Goal: Task Accomplishment & Management: Manage account settings

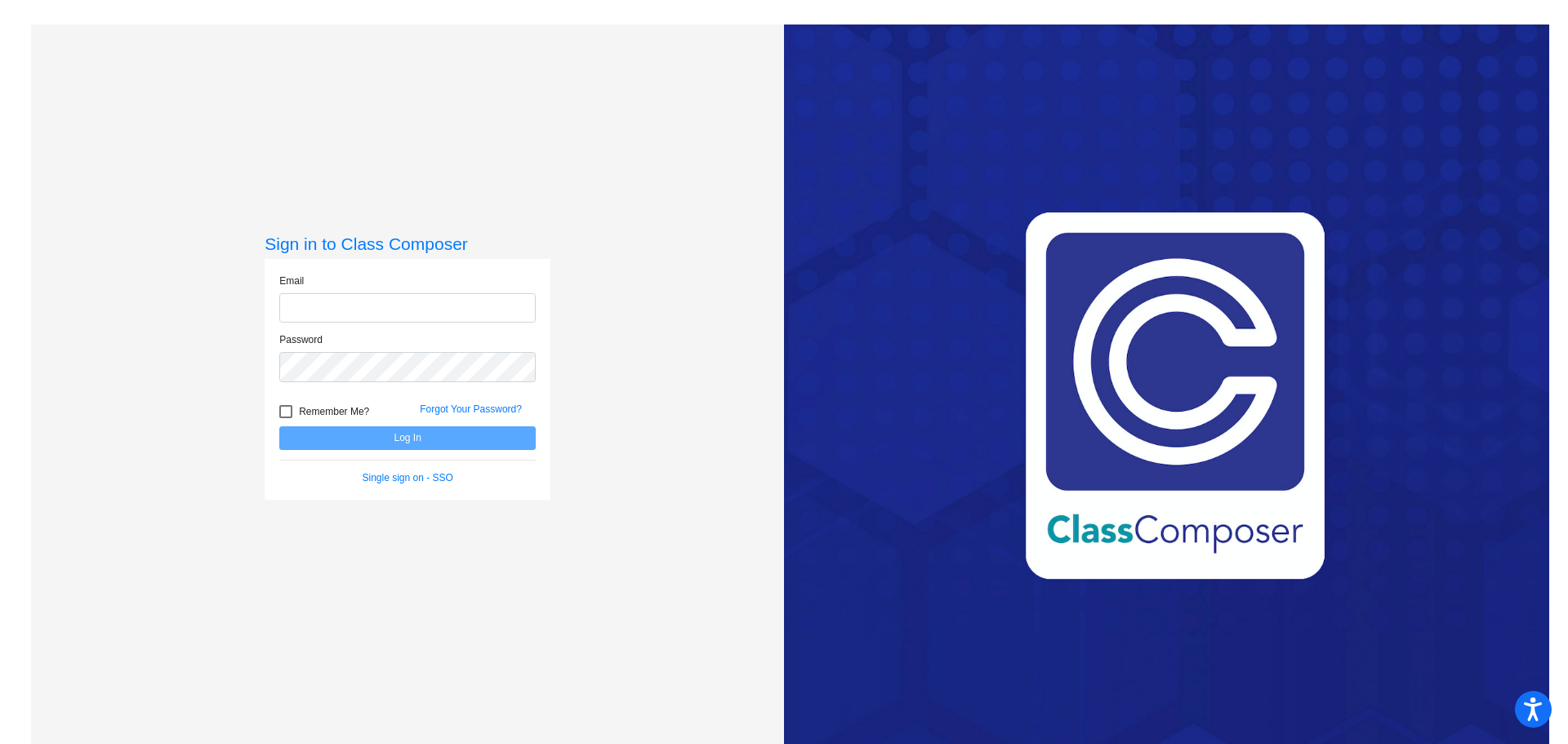
type input "[EMAIL_ADDRESS][PERSON_NAME][DOMAIN_NAME]"
click at [298, 430] on button "Log In" at bounding box center [407, 438] width 256 height 24
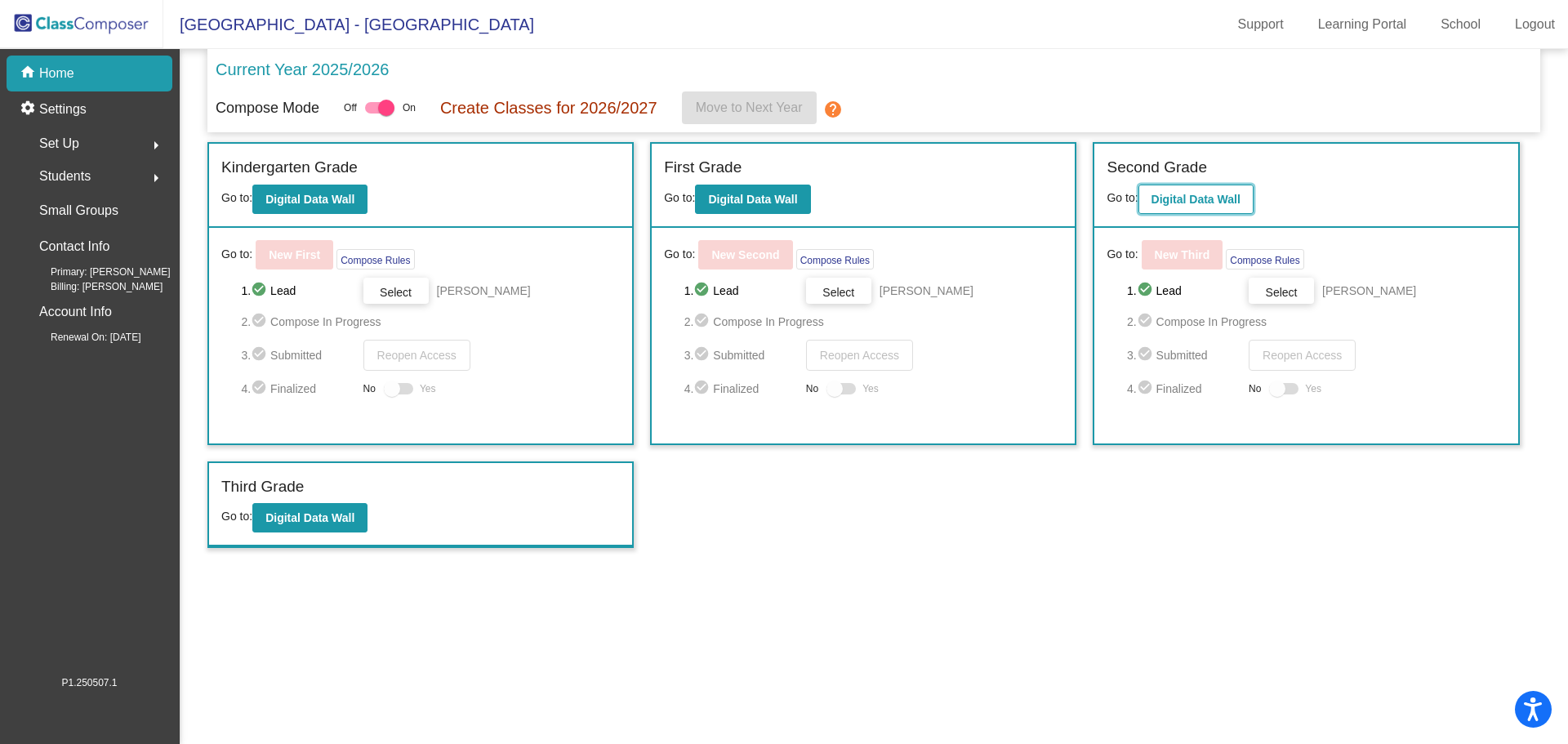
click at [1205, 195] on b "Digital Data Wall" at bounding box center [1195, 199] width 89 height 13
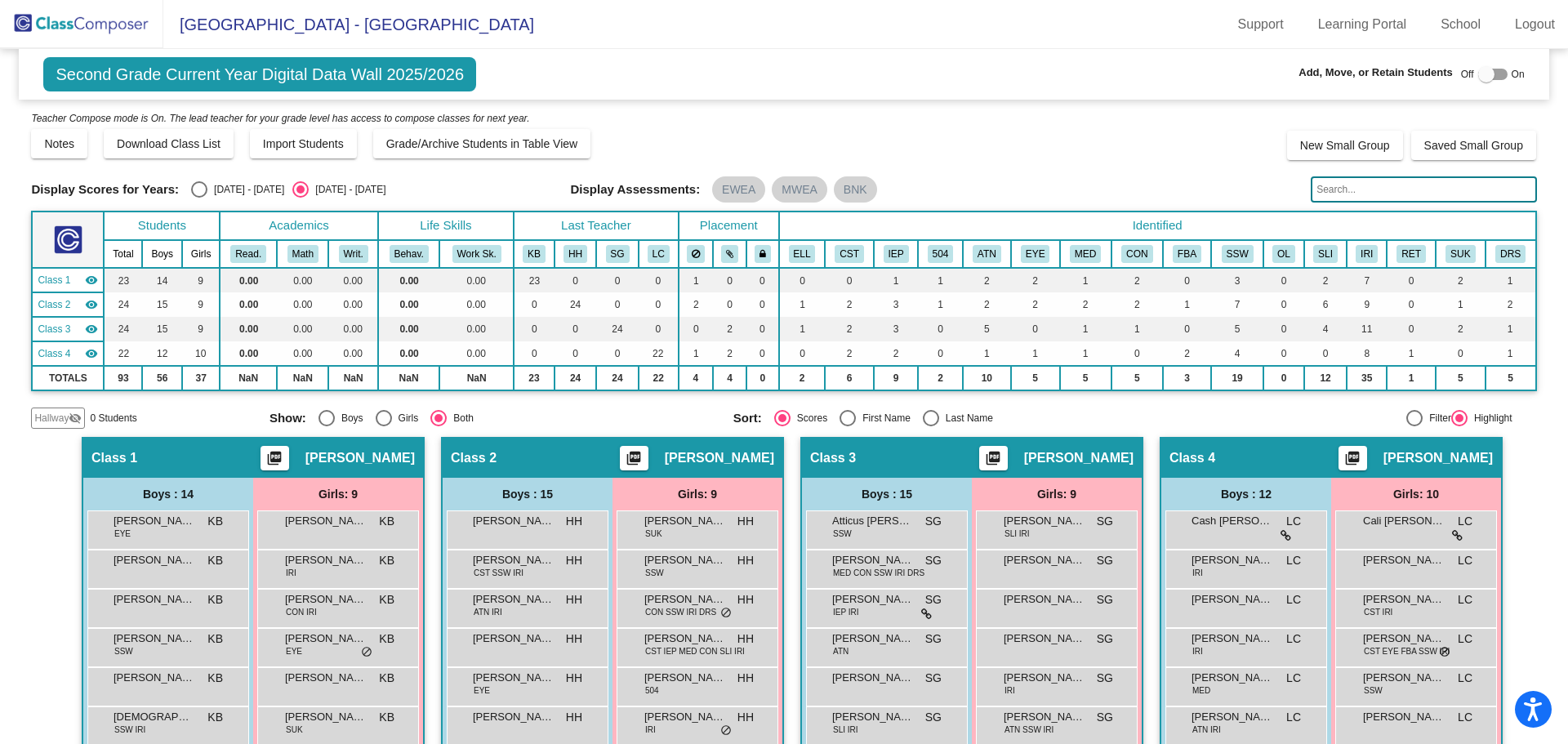
click at [99, 17] on img at bounding box center [82, 24] width 164 height 48
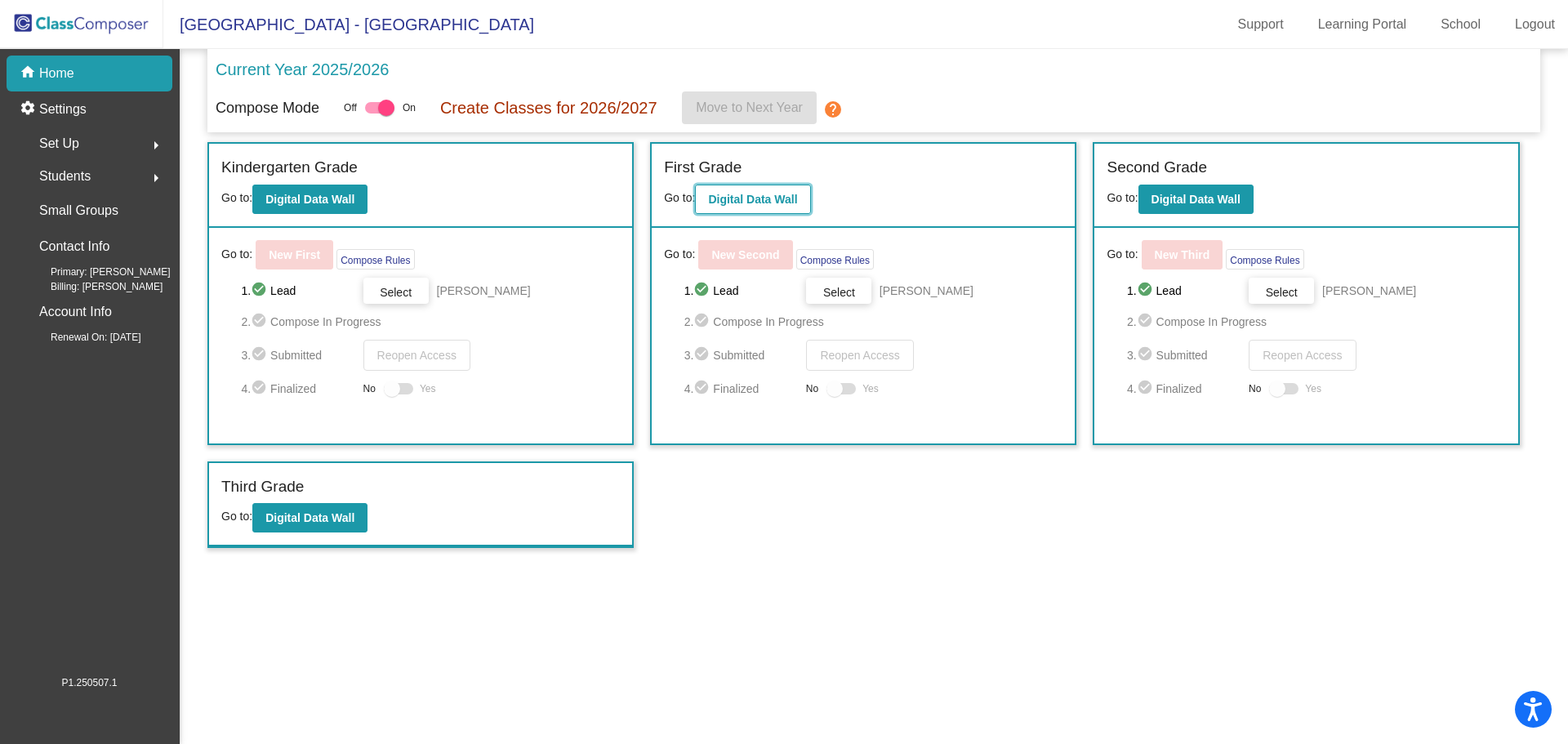
click at [783, 197] on b "Digital Data Wall" at bounding box center [752, 199] width 89 height 13
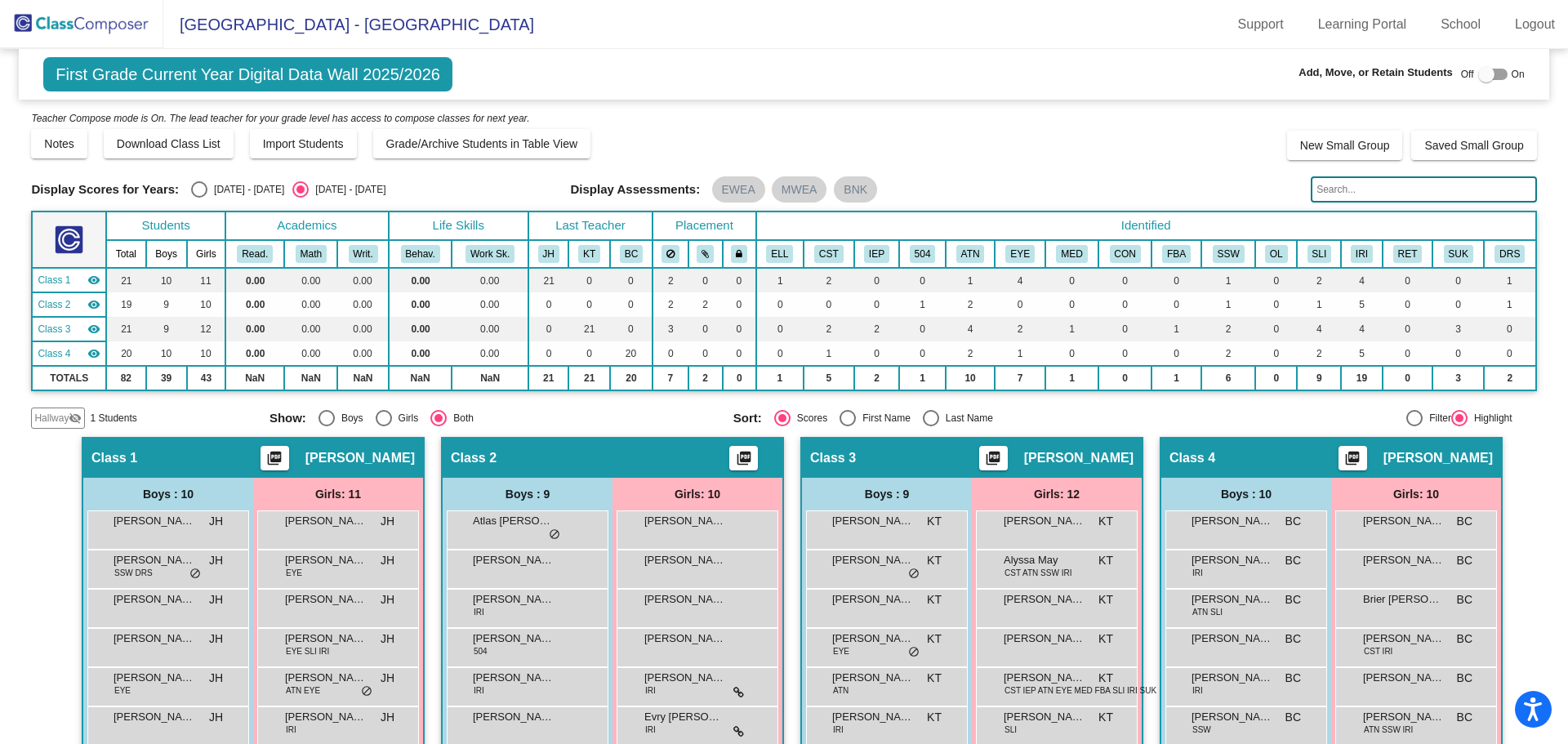
click at [80, 418] on mat-icon "visibility_off" at bounding box center [75, 418] width 13 height 13
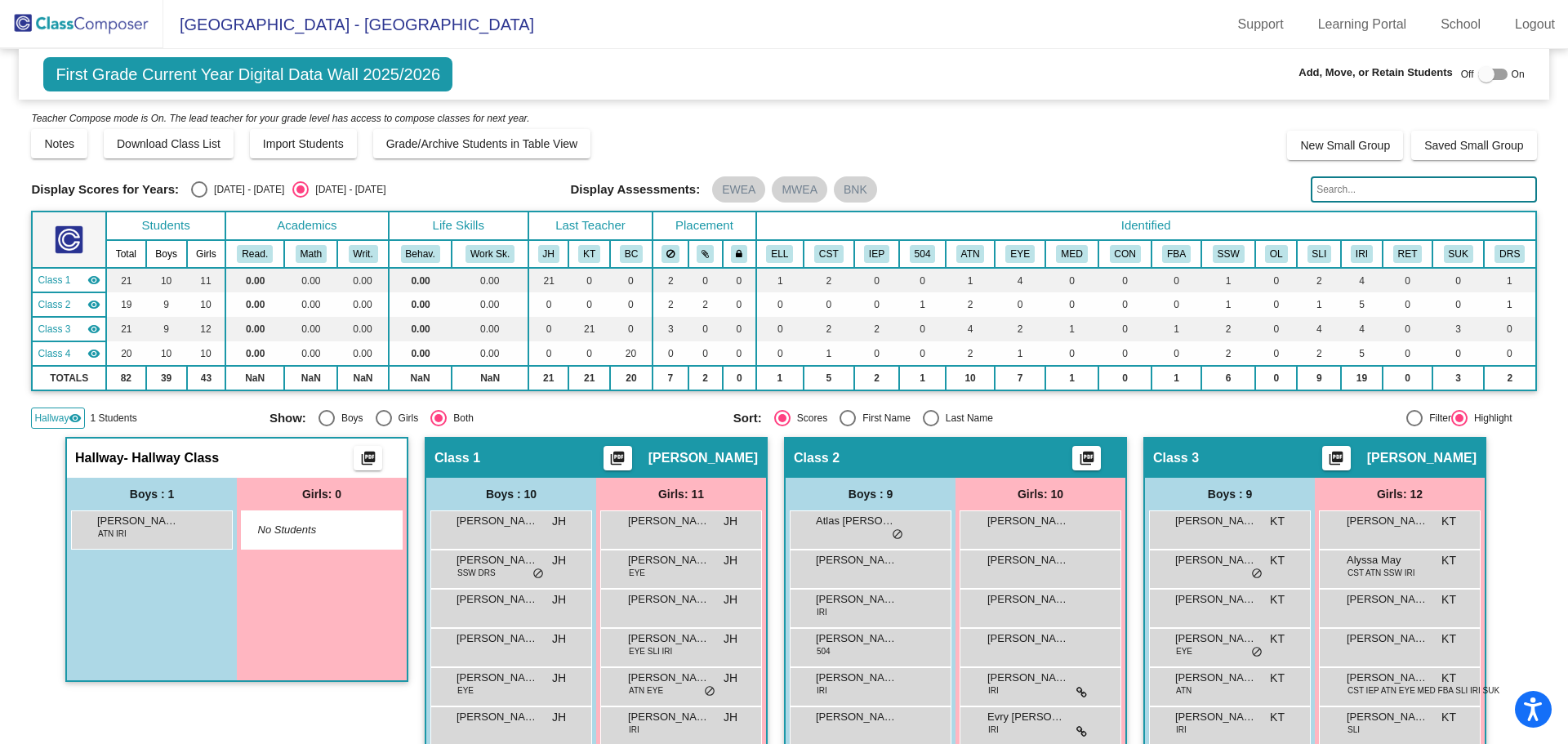
click at [1358, 187] on input "text" at bounding box center [1423, 189] width 225 height 26
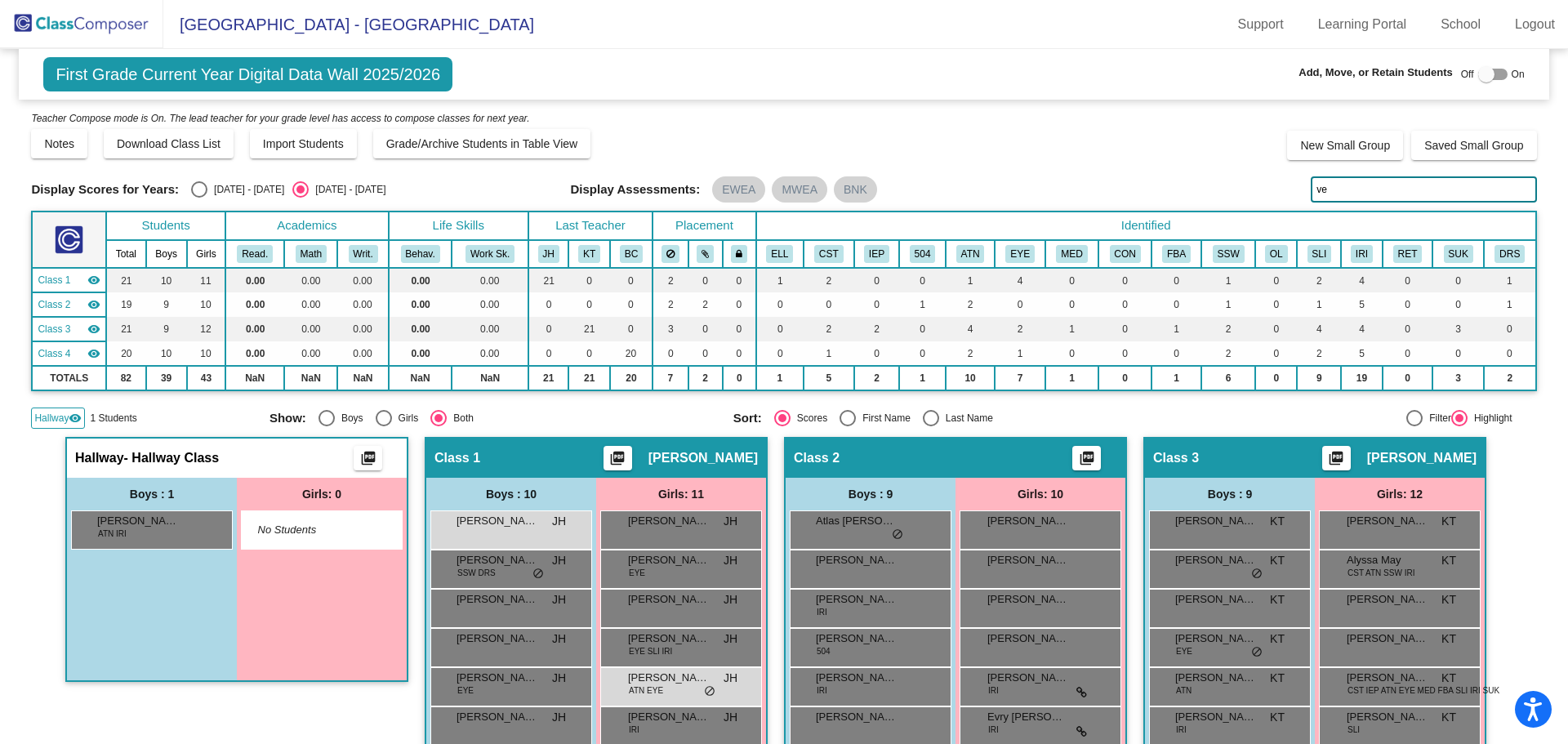
type input "ven"
drag, startPoint x: 1330, startPoint y: 194, endPoint x: 1260, endPoint y: 197, distance: 70.1
click at [1262, 197] on div "Display Scores for Years: [DATE] - [DATE] [DATE] - [DATE] Display Assessments: …" at bounding box center [784, 189] width 1505 height 26
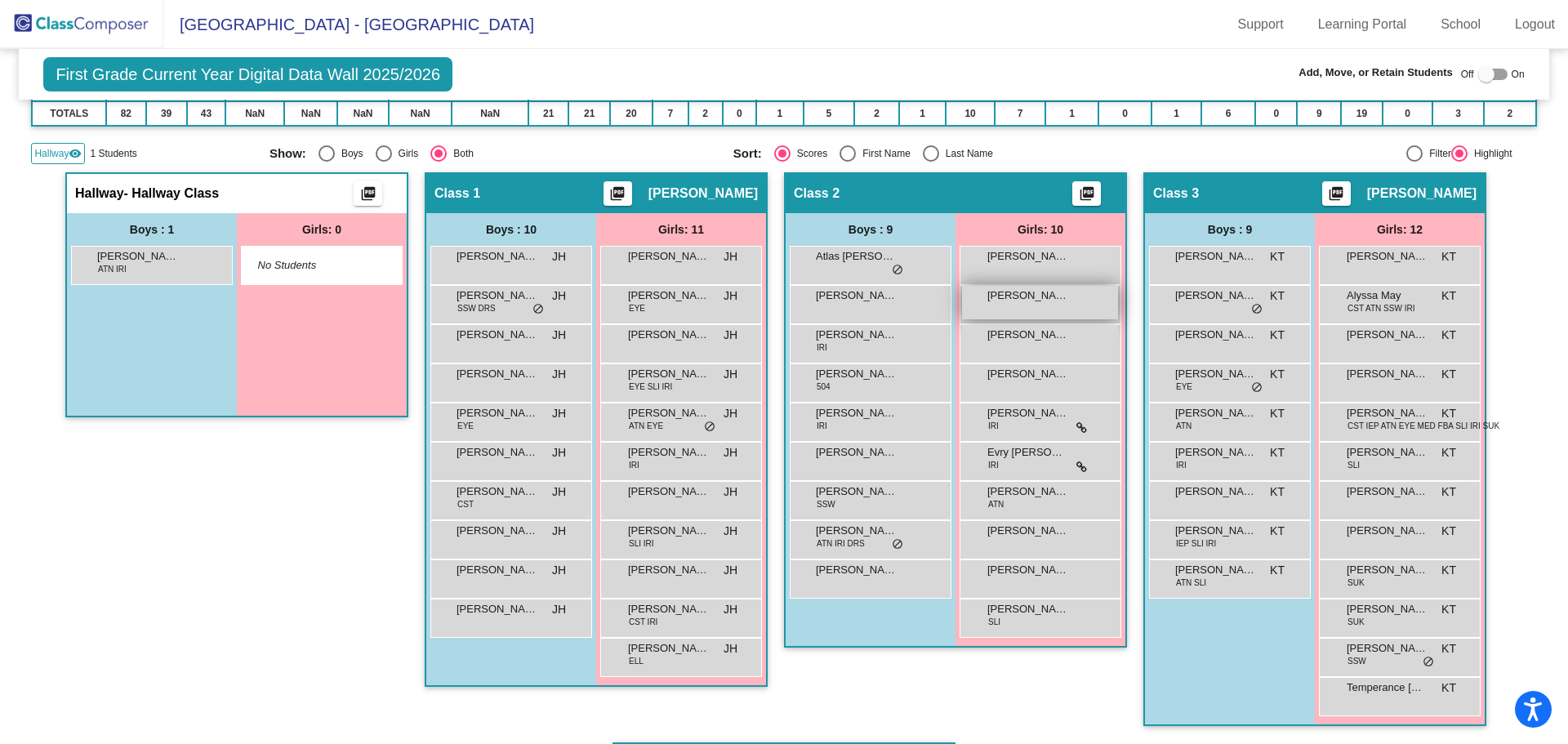
scroll to position [183, 0]
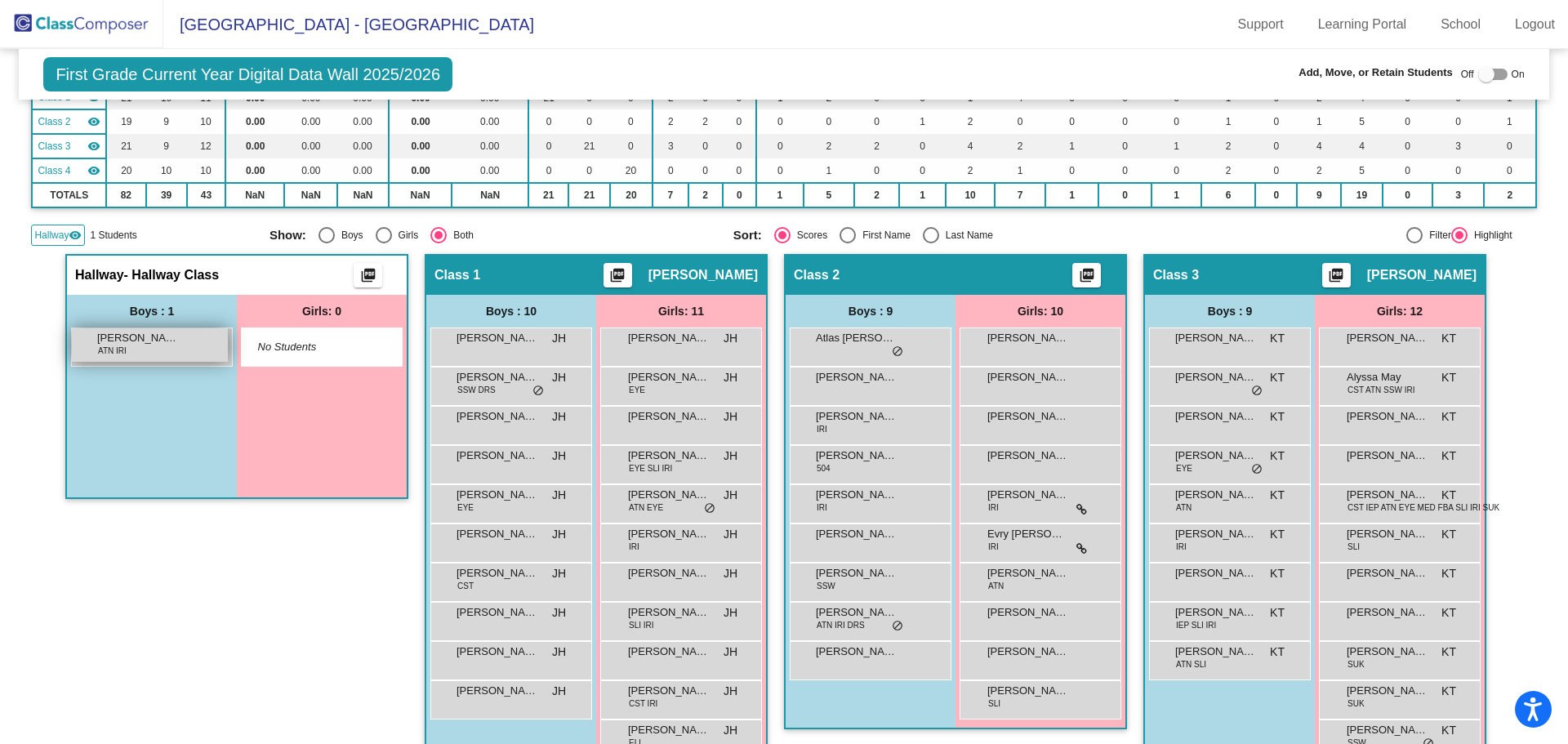
click at [107, 355] on span "ATN IRI" at bounding box center [112, 350] width 28 height 12
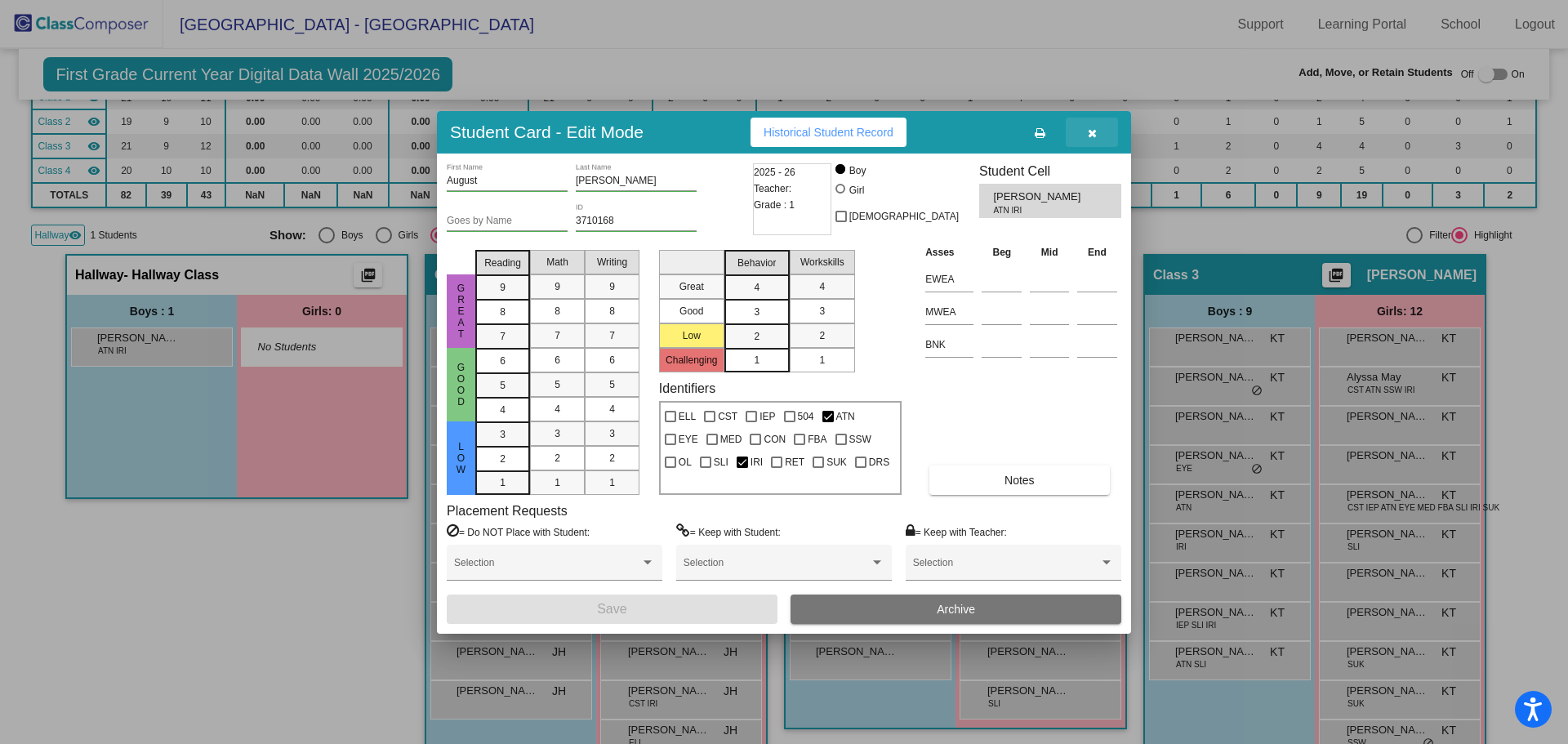
click at [1099, 132] on button "button" at bounding box center [1091, 132] width 52 height 29
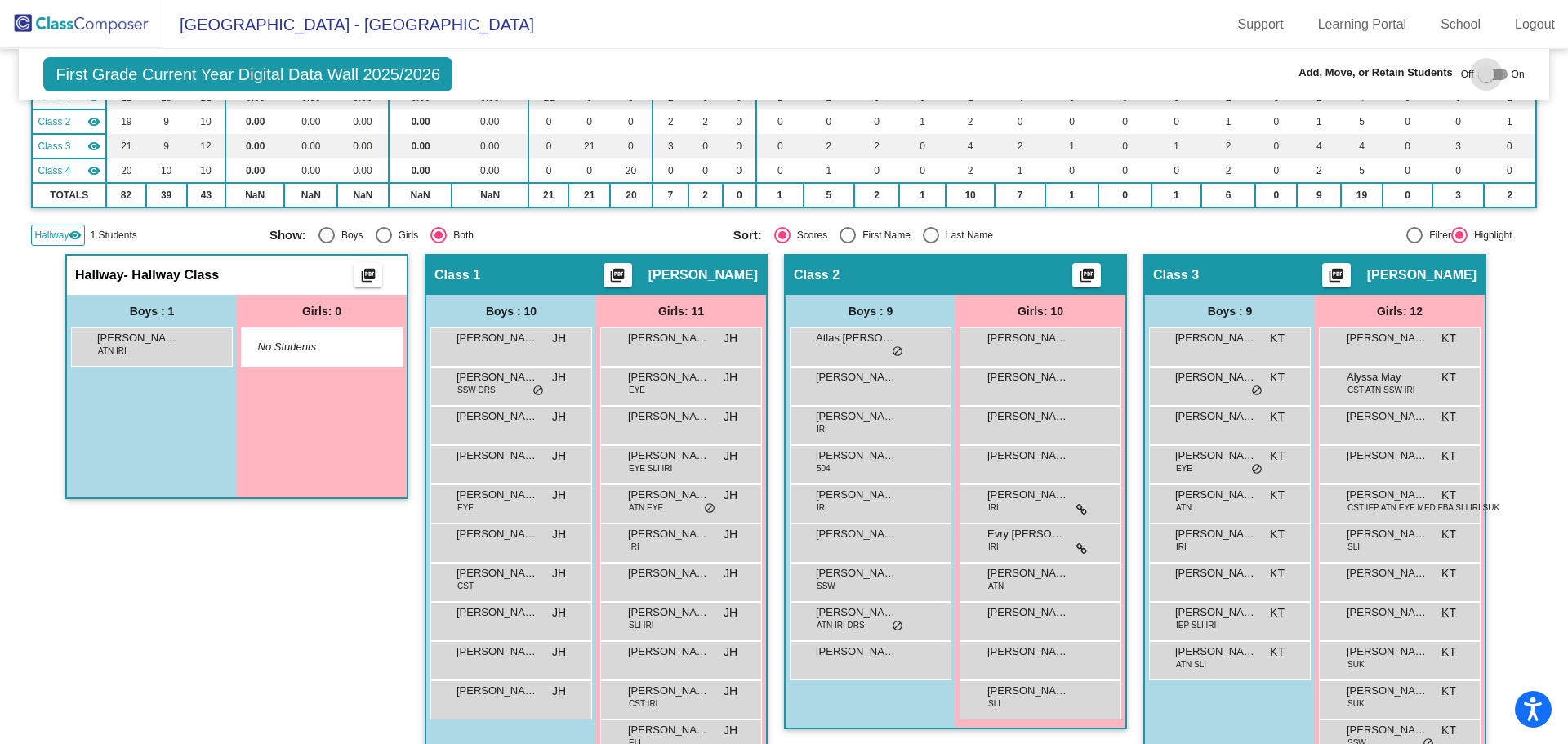
click at [1495, 73] on div at bounding box center [1493, 74] width 29 height 11
checkbox input "true"
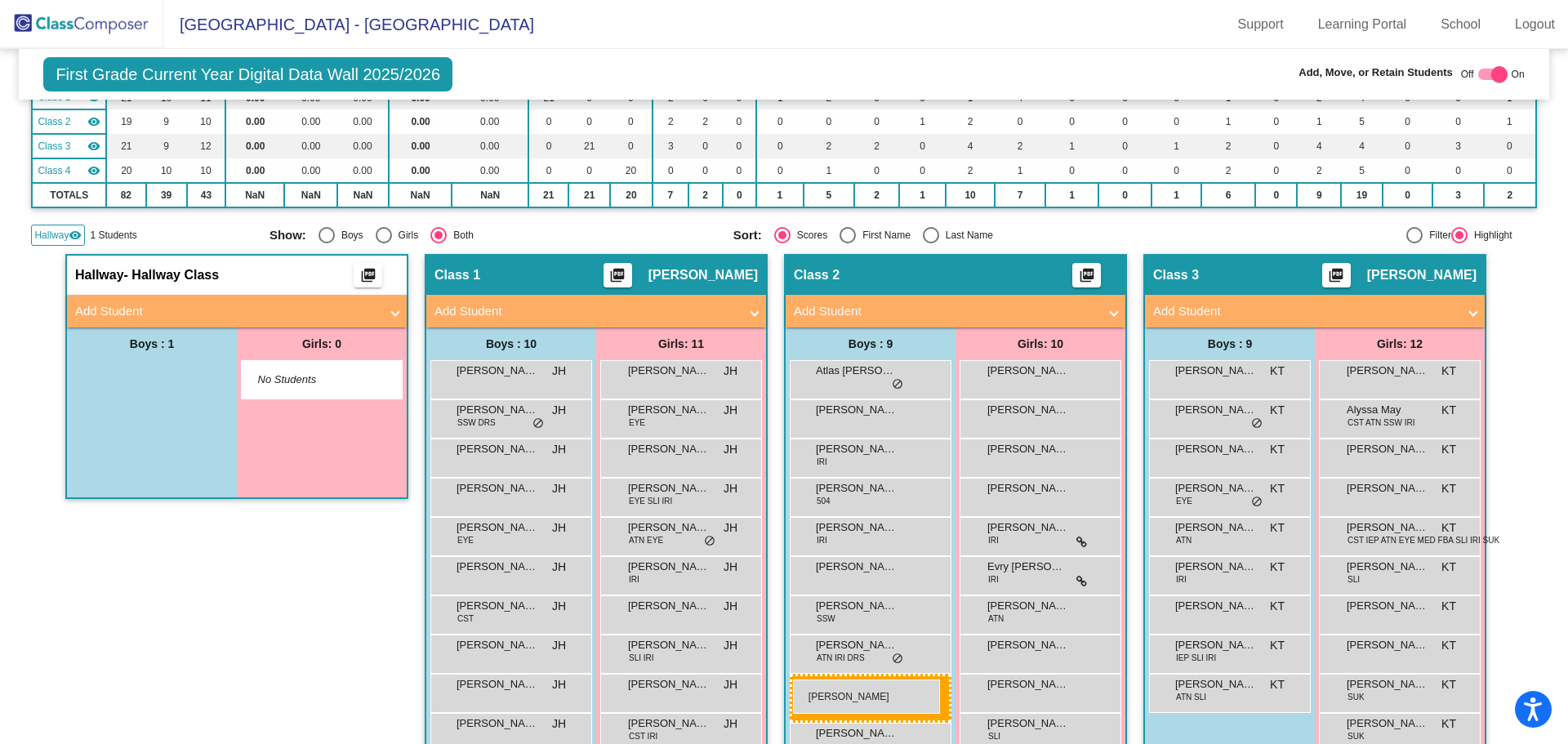
drag, startPoint x: 160, startPoint y: 371, endPoint x: 793, endPoint y: 680, distance: 704.4
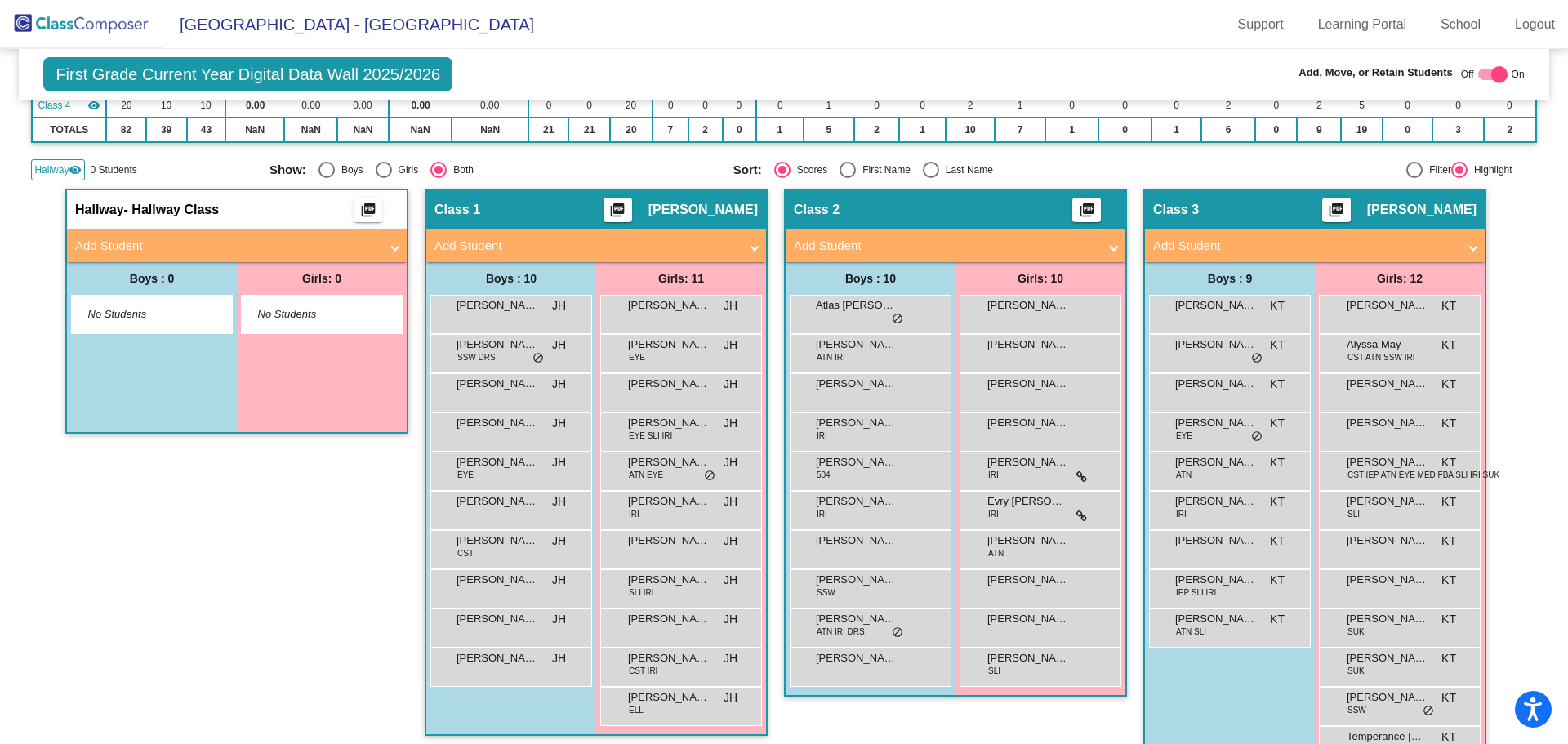
scroll to position [0, 0]
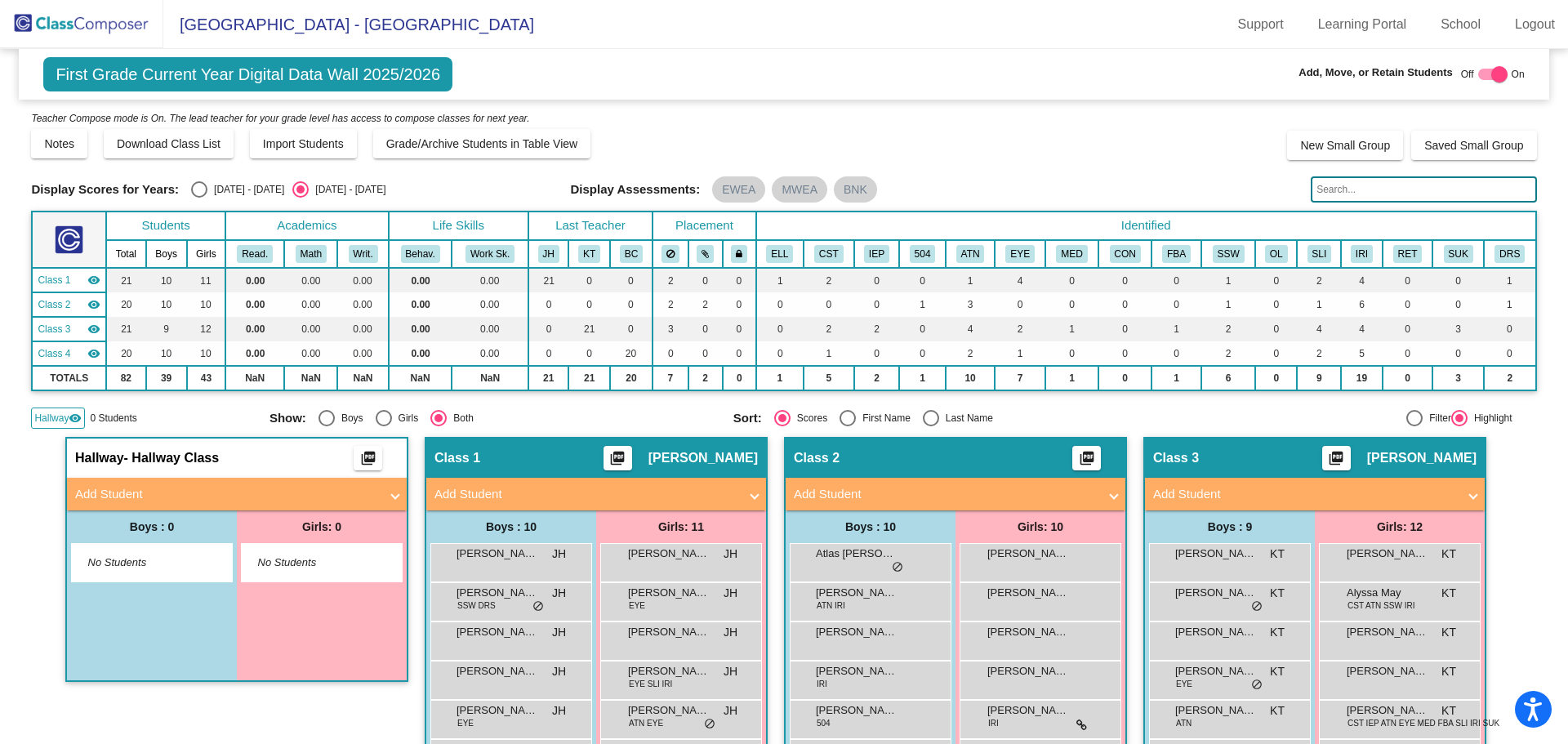
click at [49, 28] on img at bounding box center [82, 24] width 164 height 48
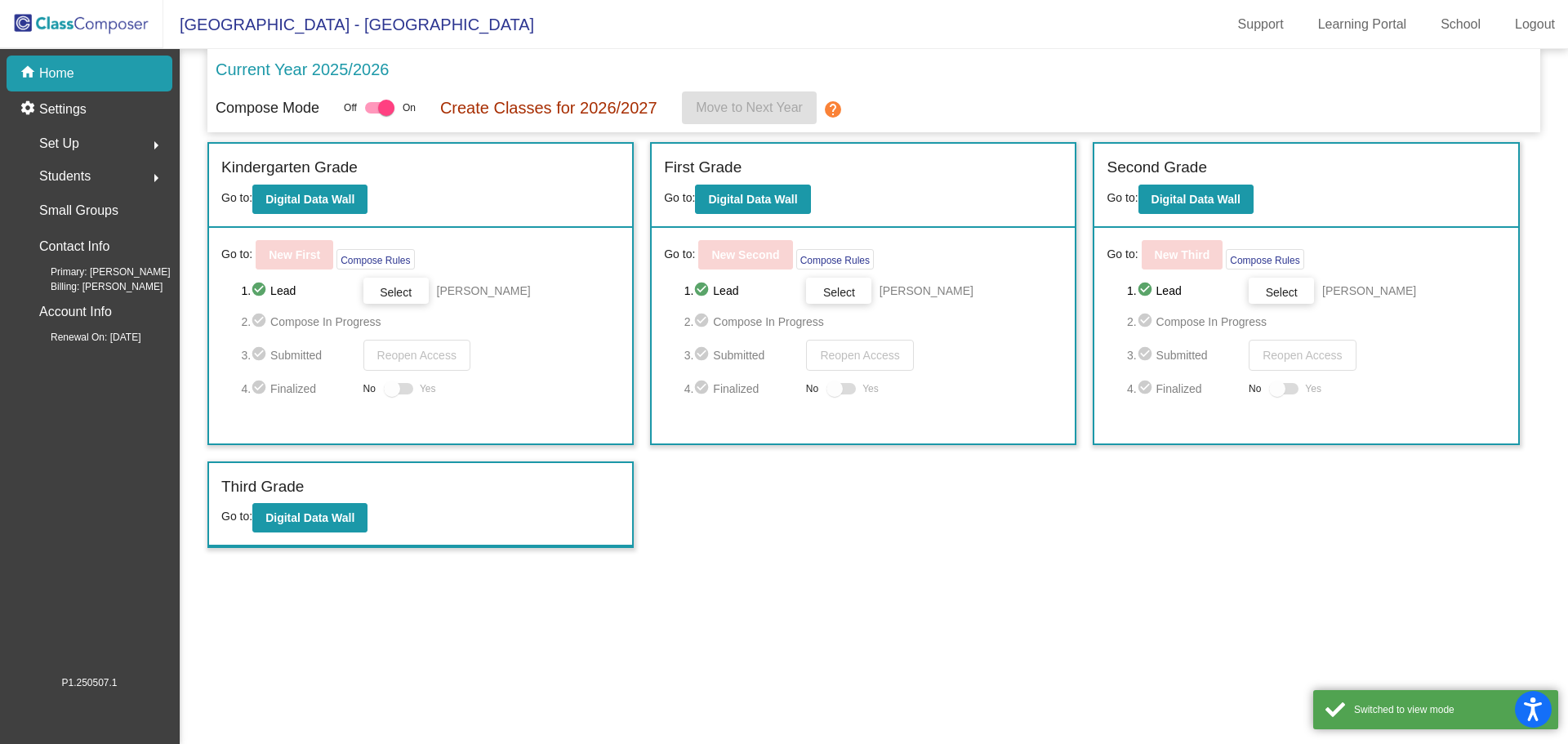
click at [62, 141] on span "Set Up" at bounding box center [60, 143] width 40 height 23
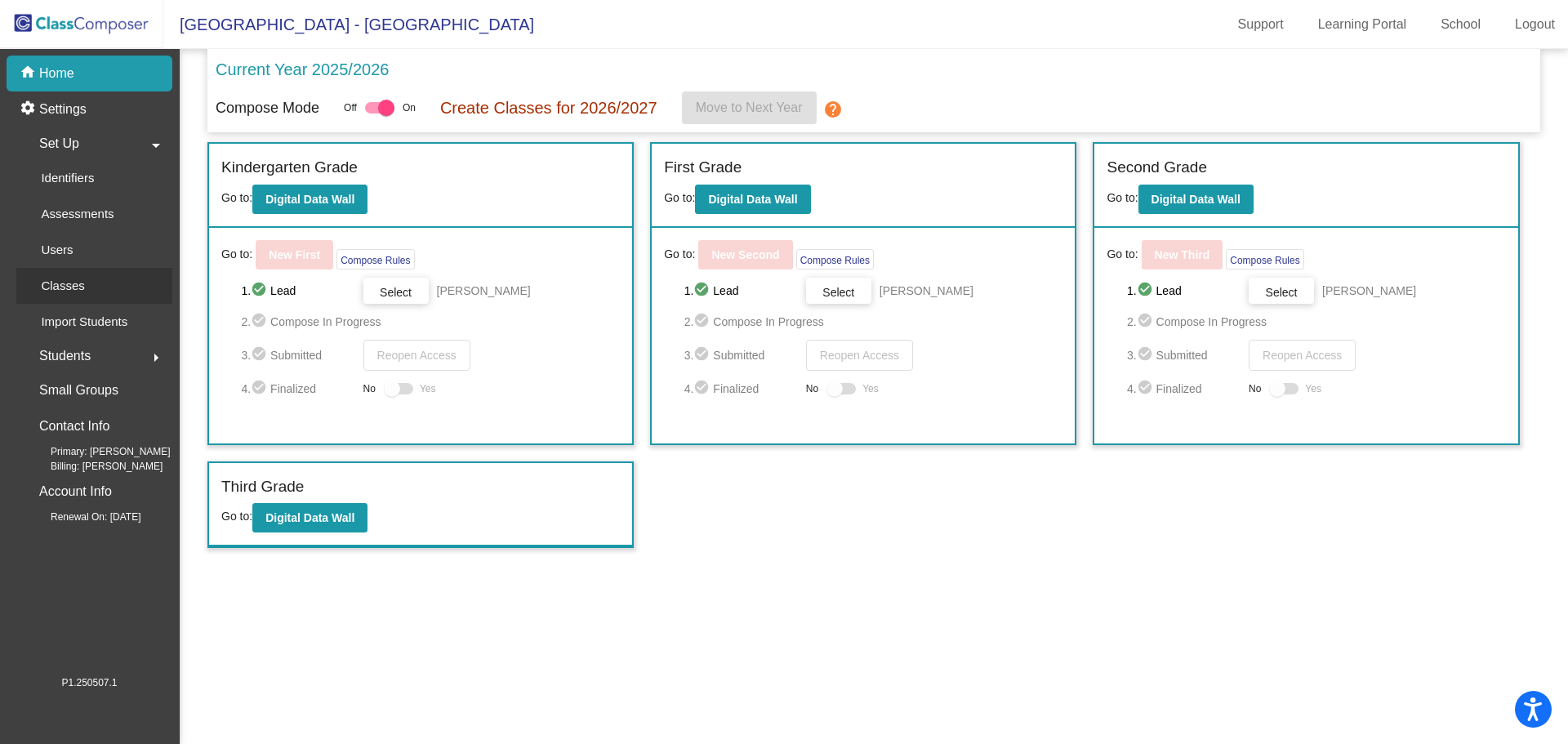
click at [82, 290] on p "Classes" at bounding box center [62, 285] width 43 height 19
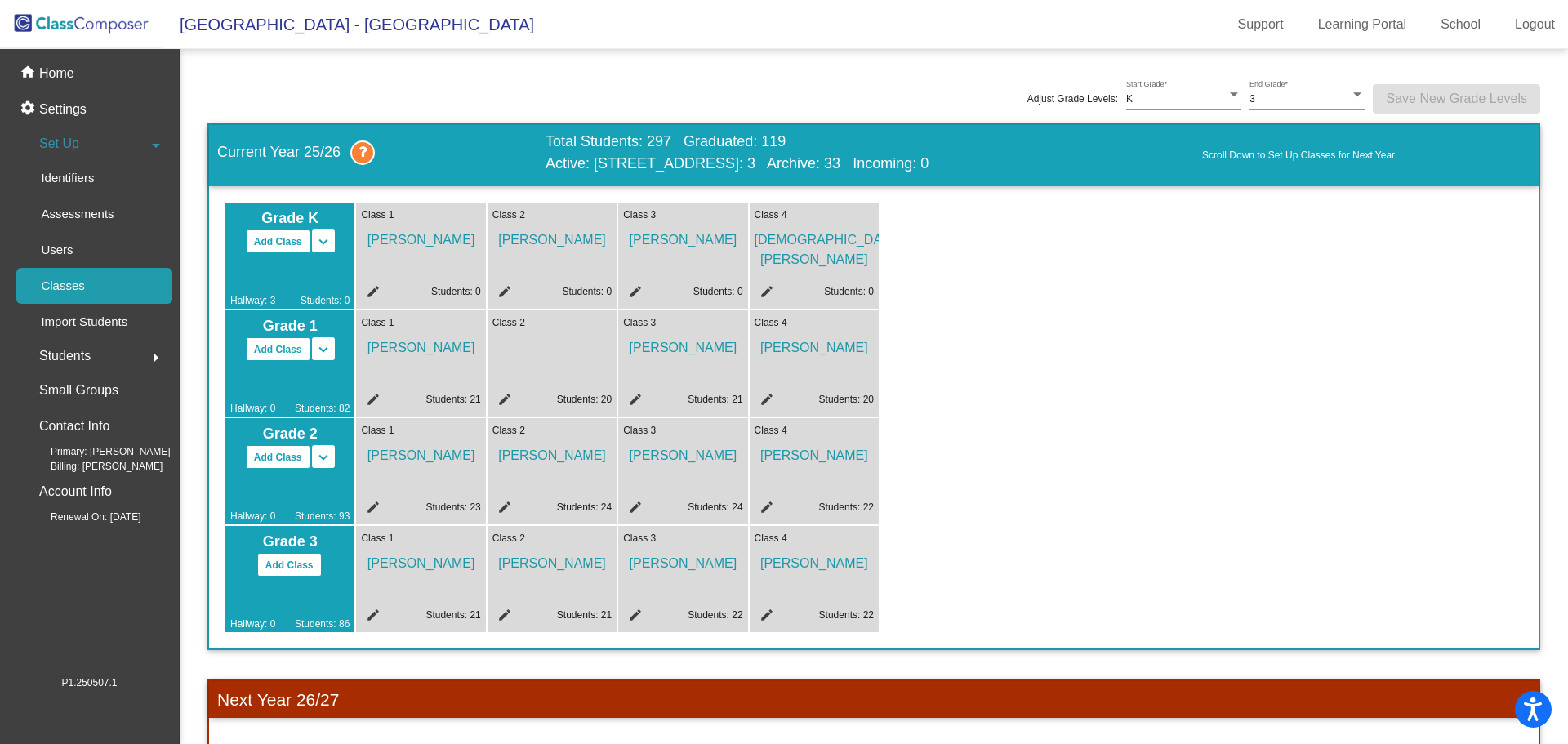
scroll to position [82, 0]
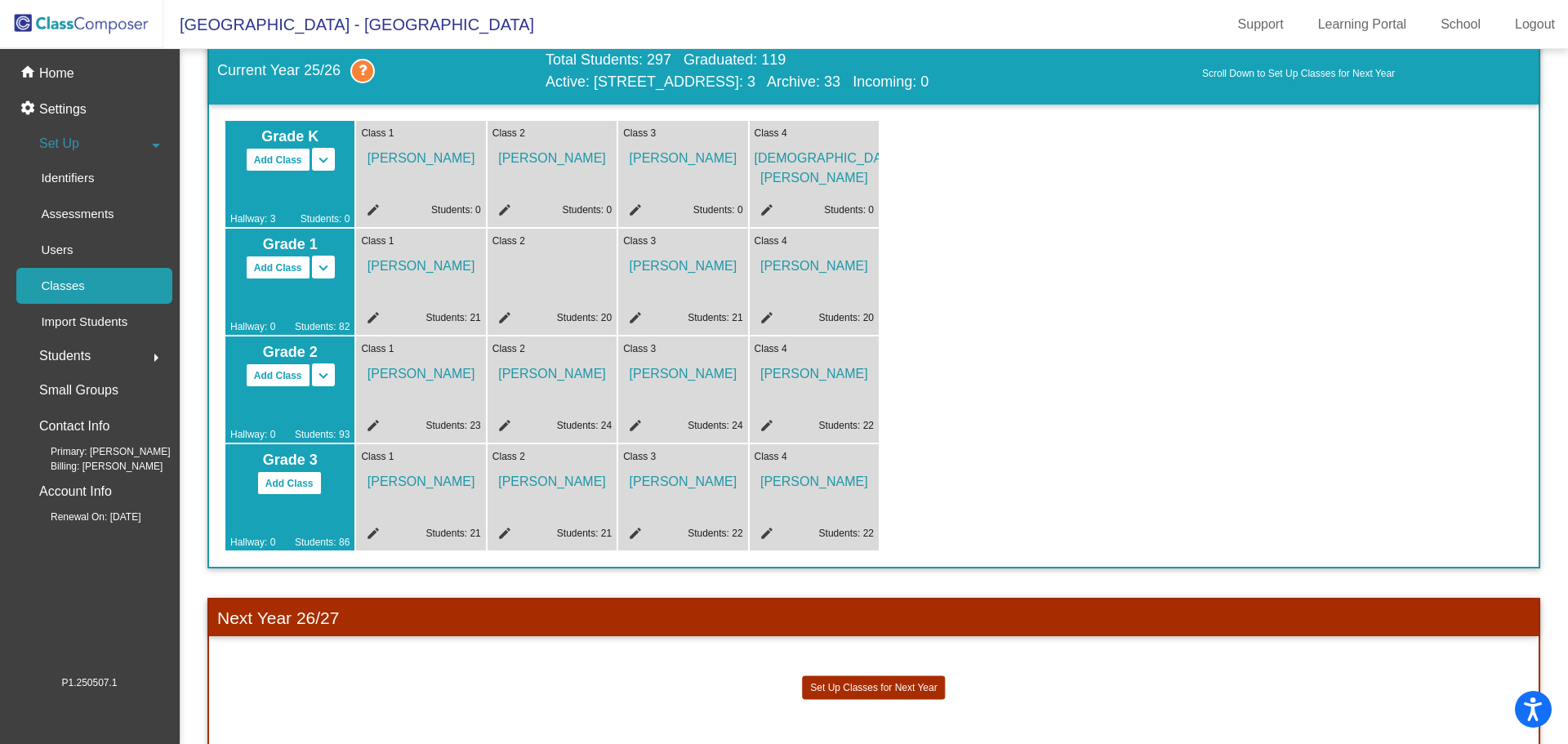
click at [504, 314] on mat-icon "edit" at bounding box center [502, 320] width 19 height 19
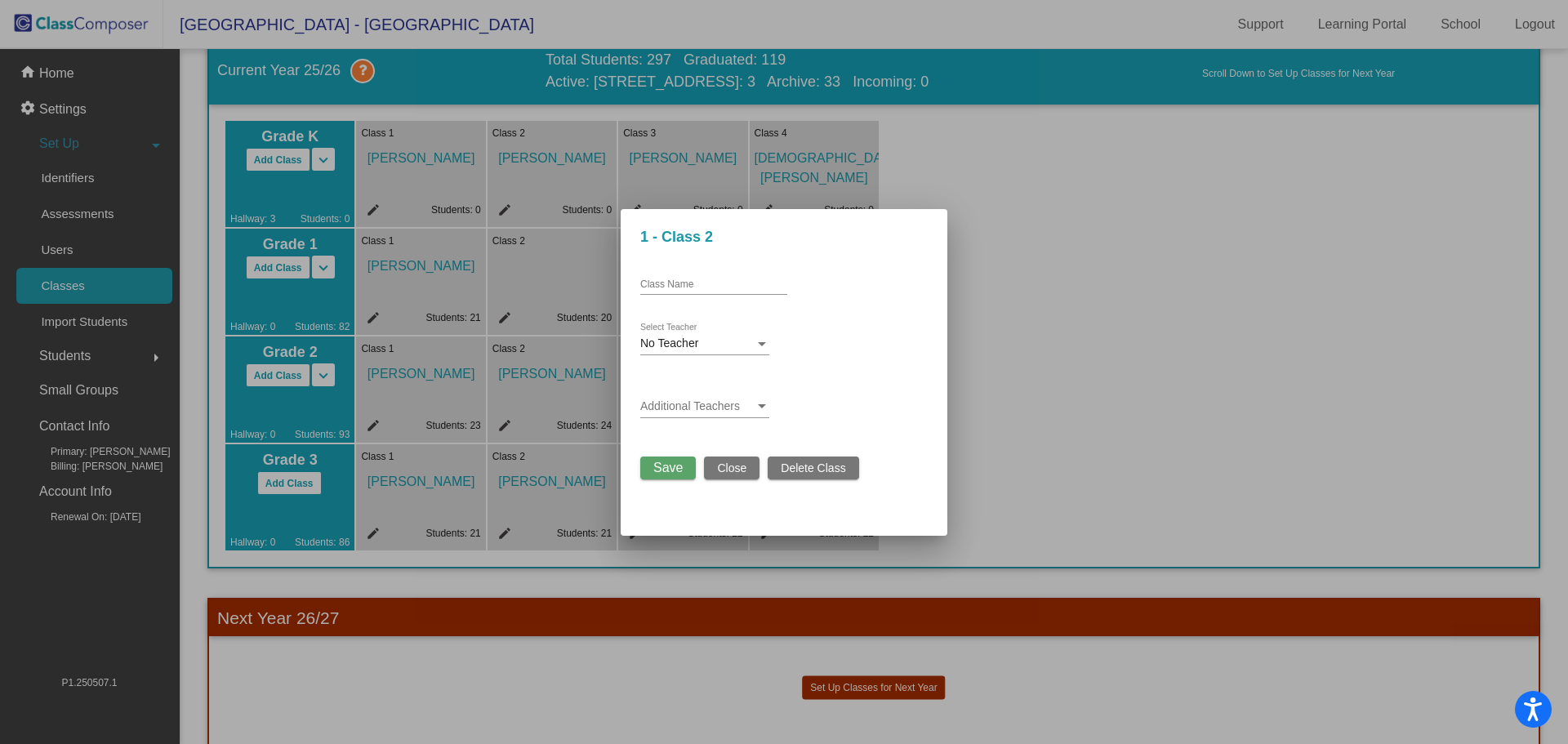
click at [682, 344] on span "No Teacher" at bounding box center [669, 343] width 58 height 13
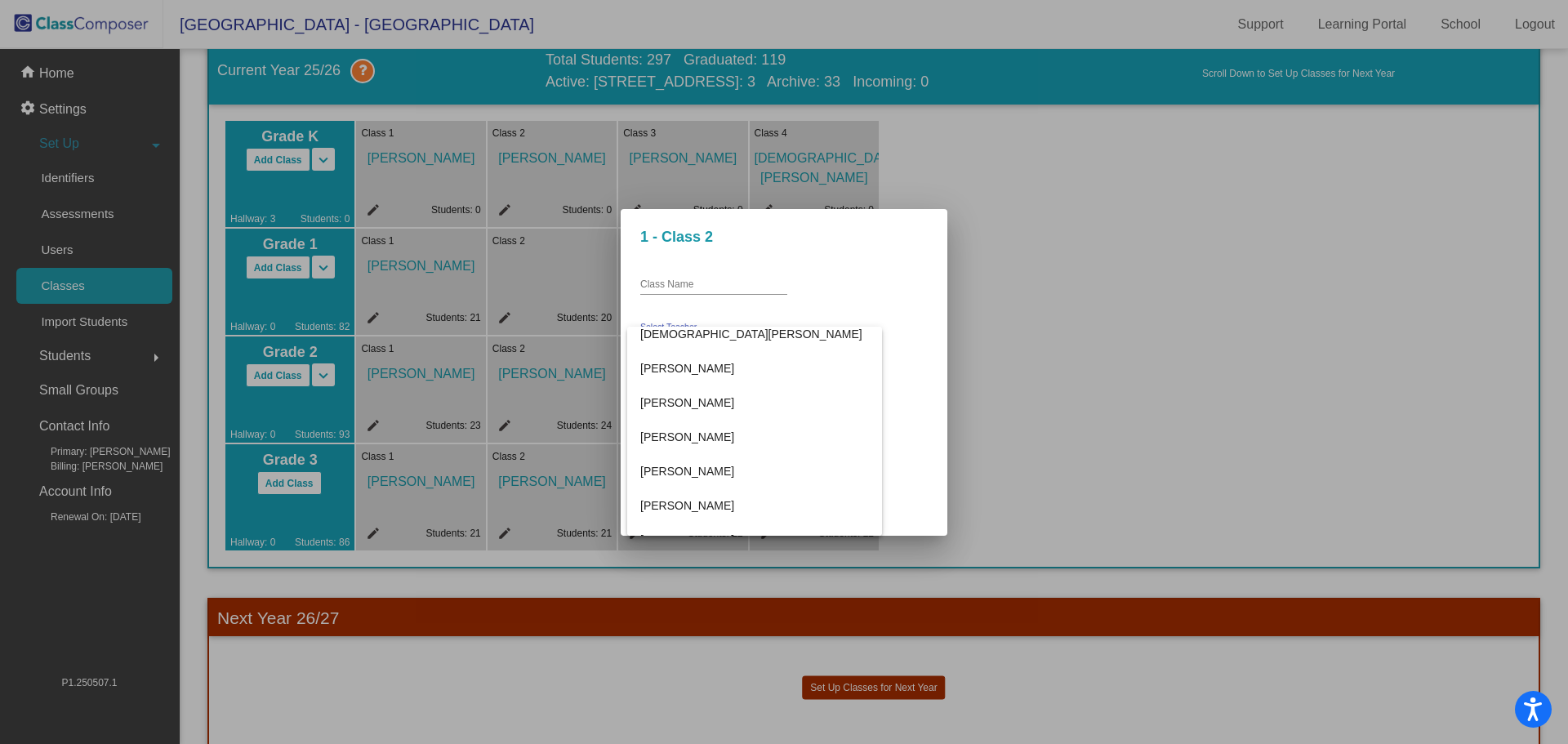
scroll to position [580, 0]
click at [829, 415] on div at bounding box center [784, 372] width 1568 height 744
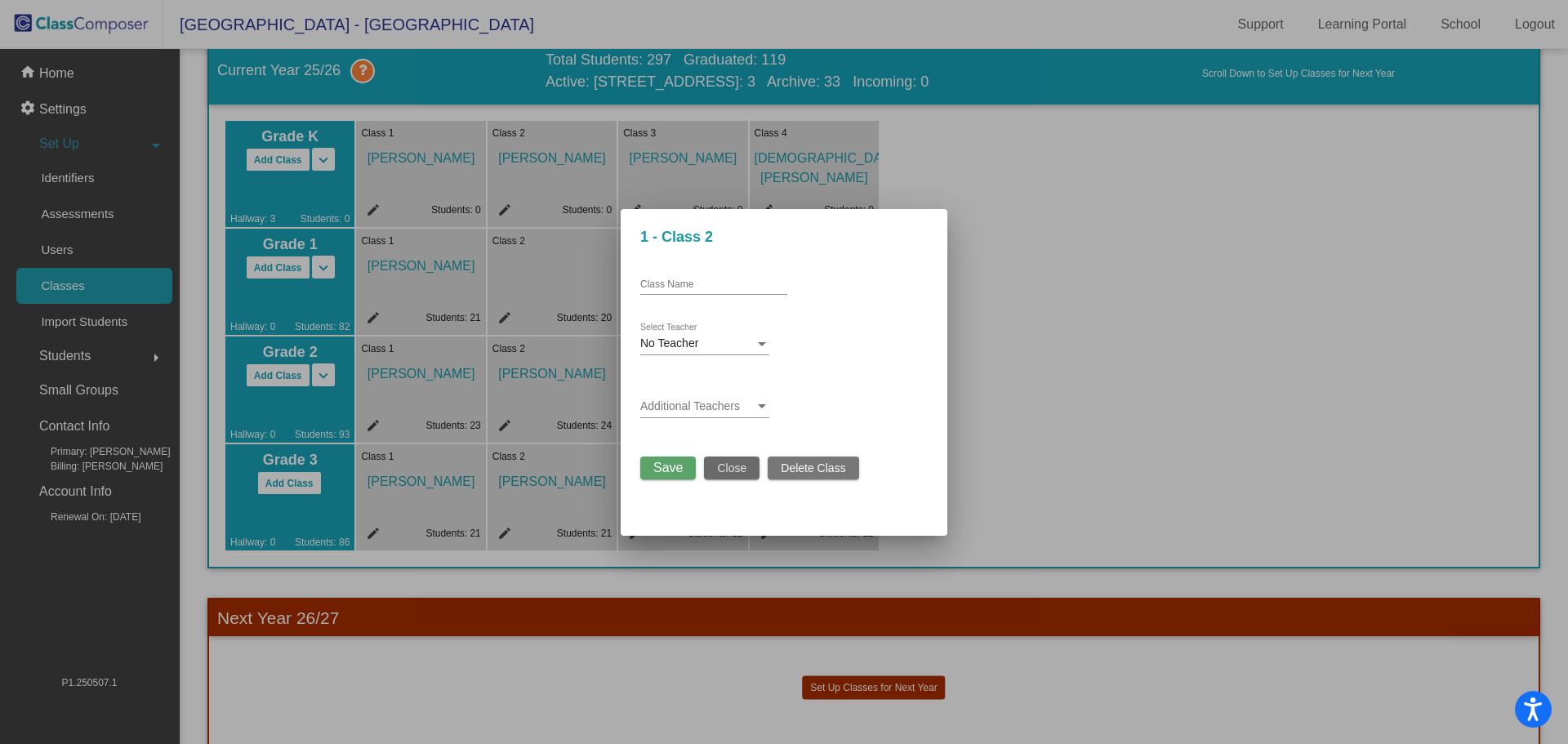
click at [726, 473] on span "Close" at bounding box center [731, 468] width 29 height 13
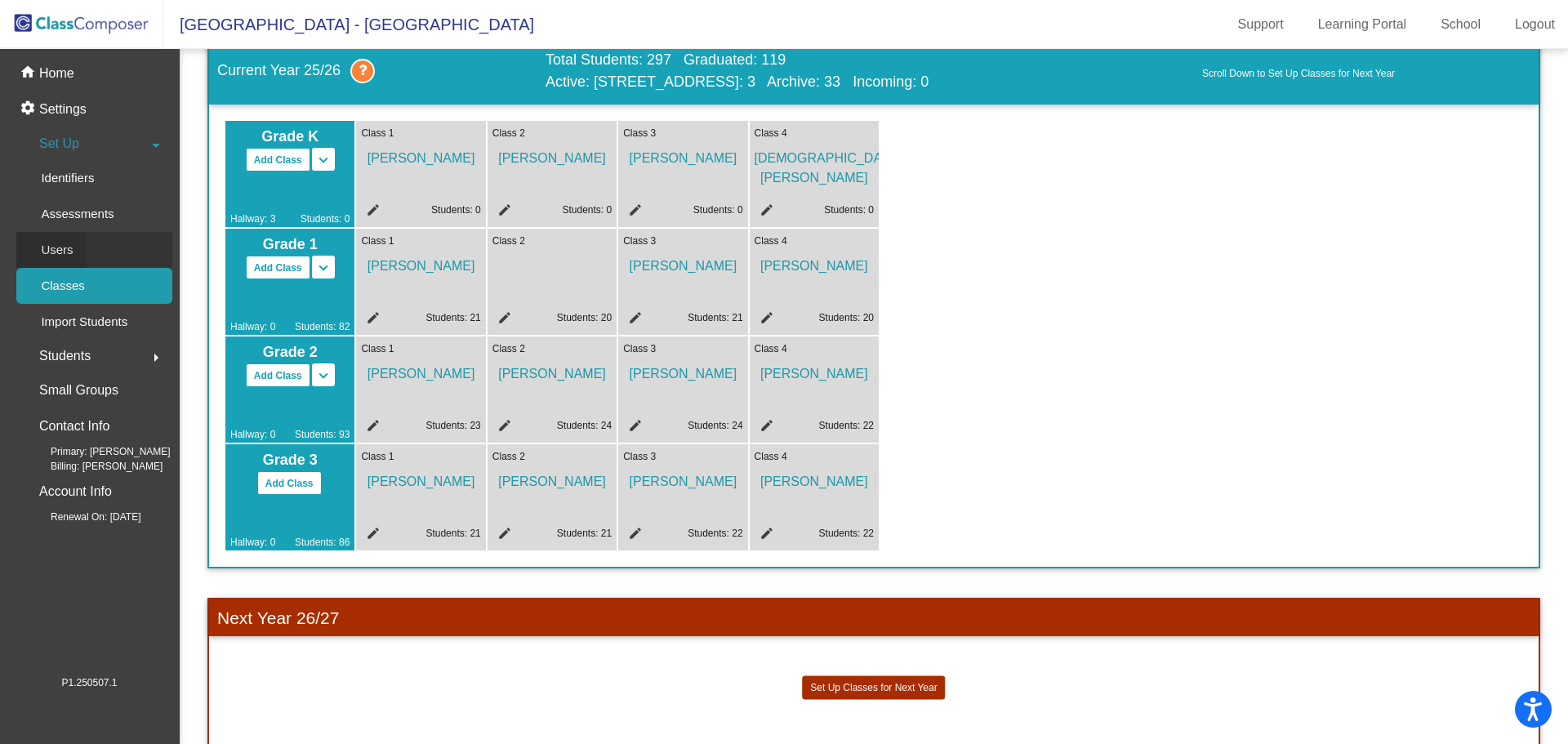
click at [62, 234] on div "Users" at bounding box center [51, 249] width 70 height 36
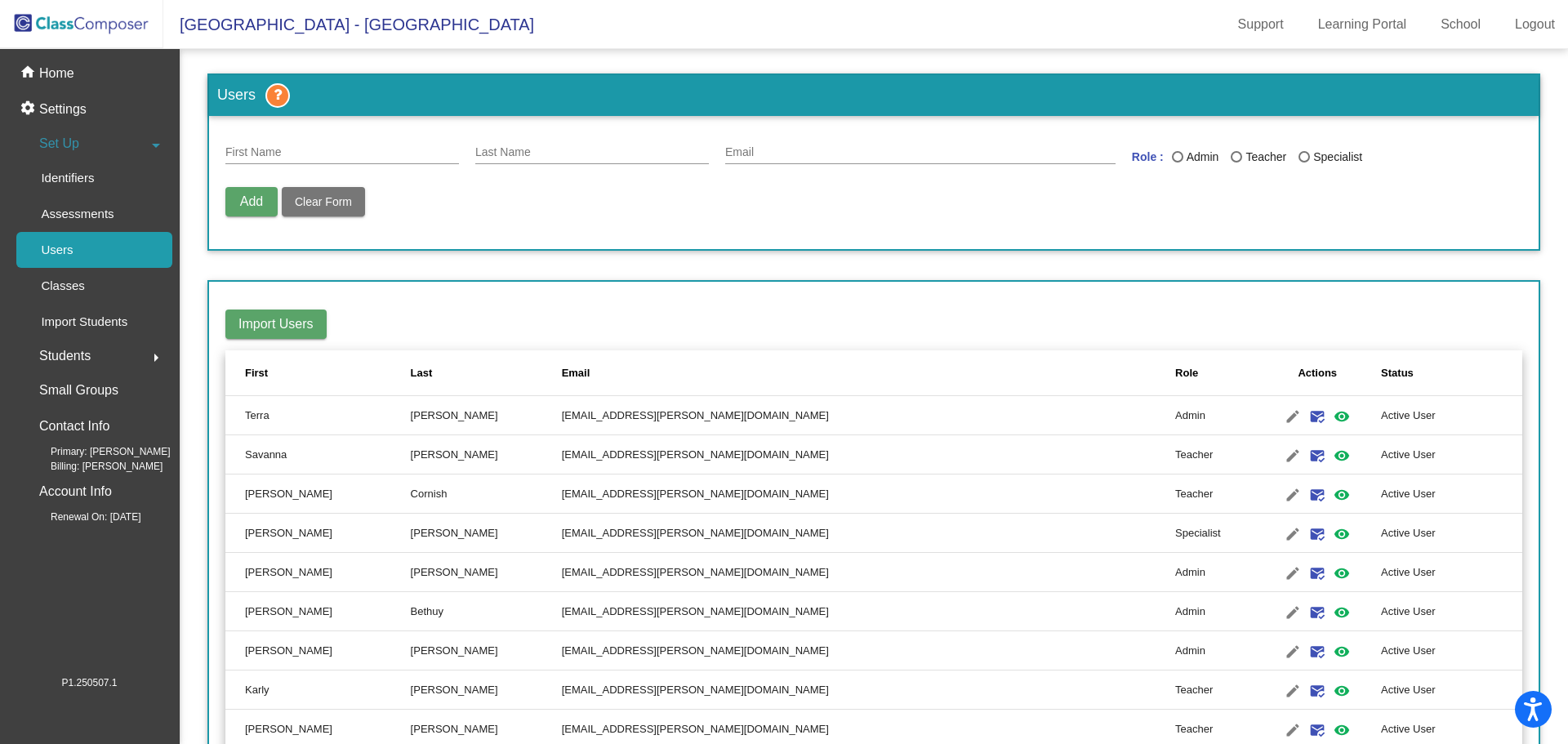
click at [250, 207] on span "Add" at bounding box center [251, 201] width 23 height 14
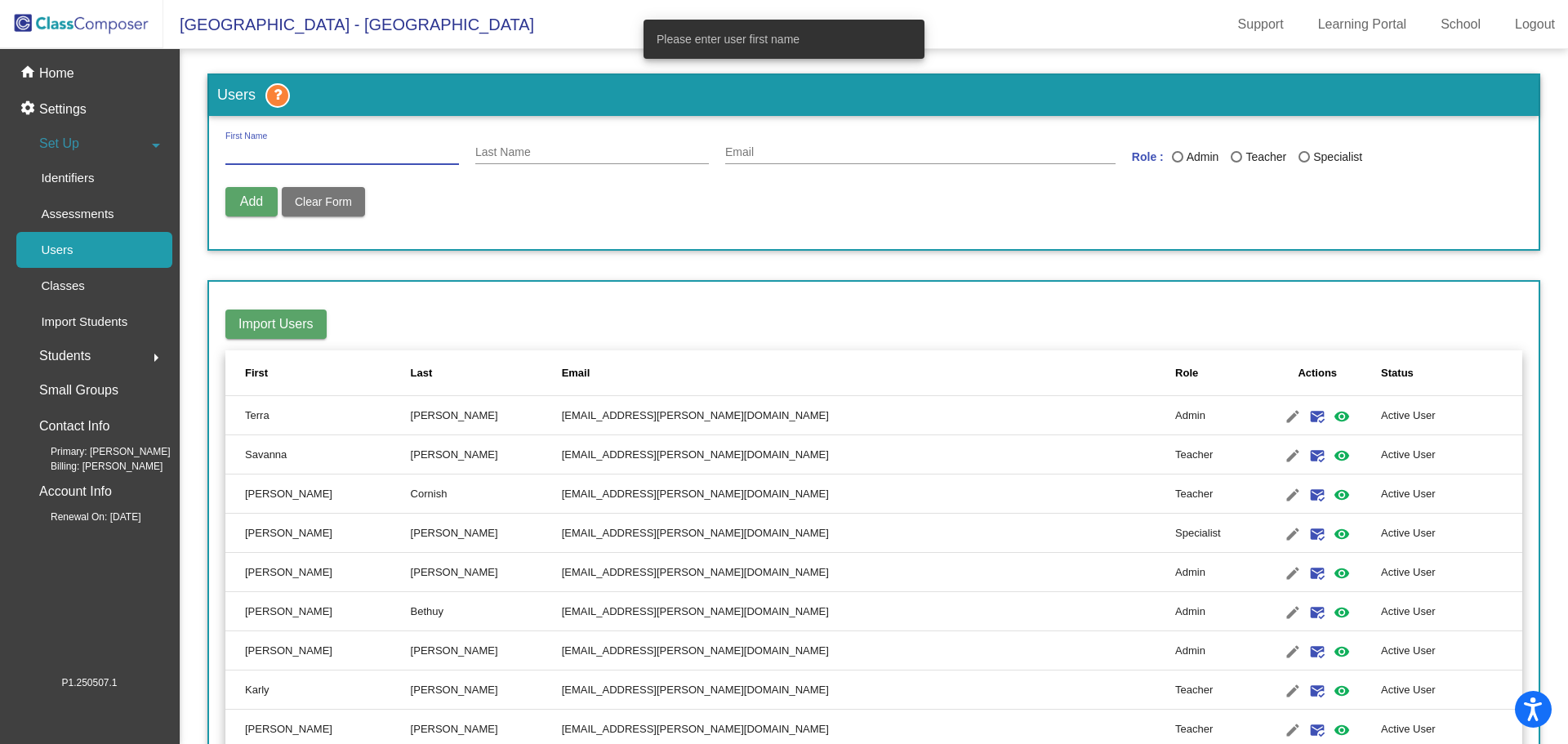
click at [247, 152] on input "First Name" at bounding box center [342, 152] width 233 height 13
type input "Hayley"
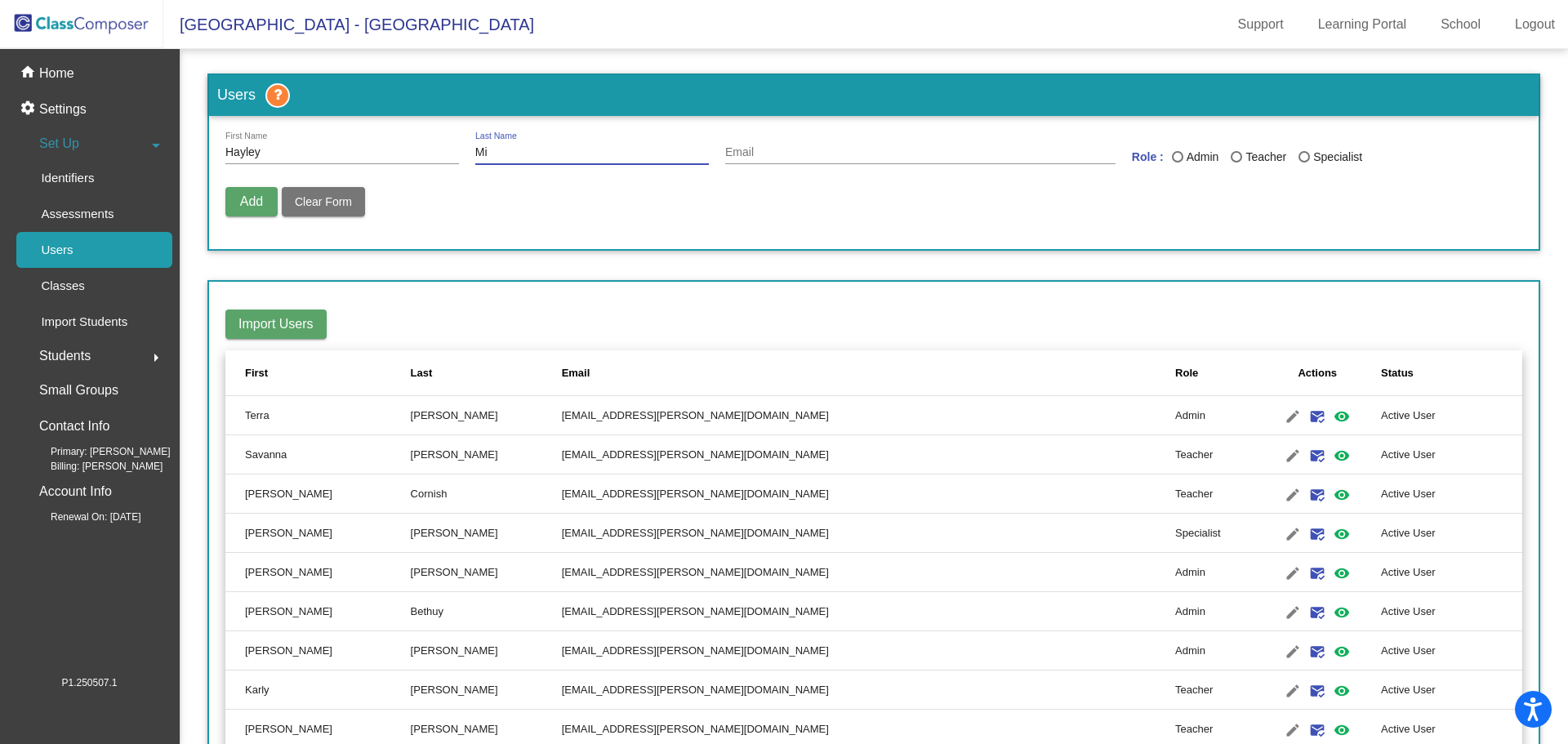
type input "M"
type input "[PERSON_NAME]"
click at [774, 153] on input "Email" at bounding box center [919, 152] width 390 height 13
type input "[EMAIL_ADDRESS][PERSON_NAME][DOMAIN_NAME]"
click at [1231, 156] on div "Last Name" at bounding box center [1236, 156] width 11 height 11
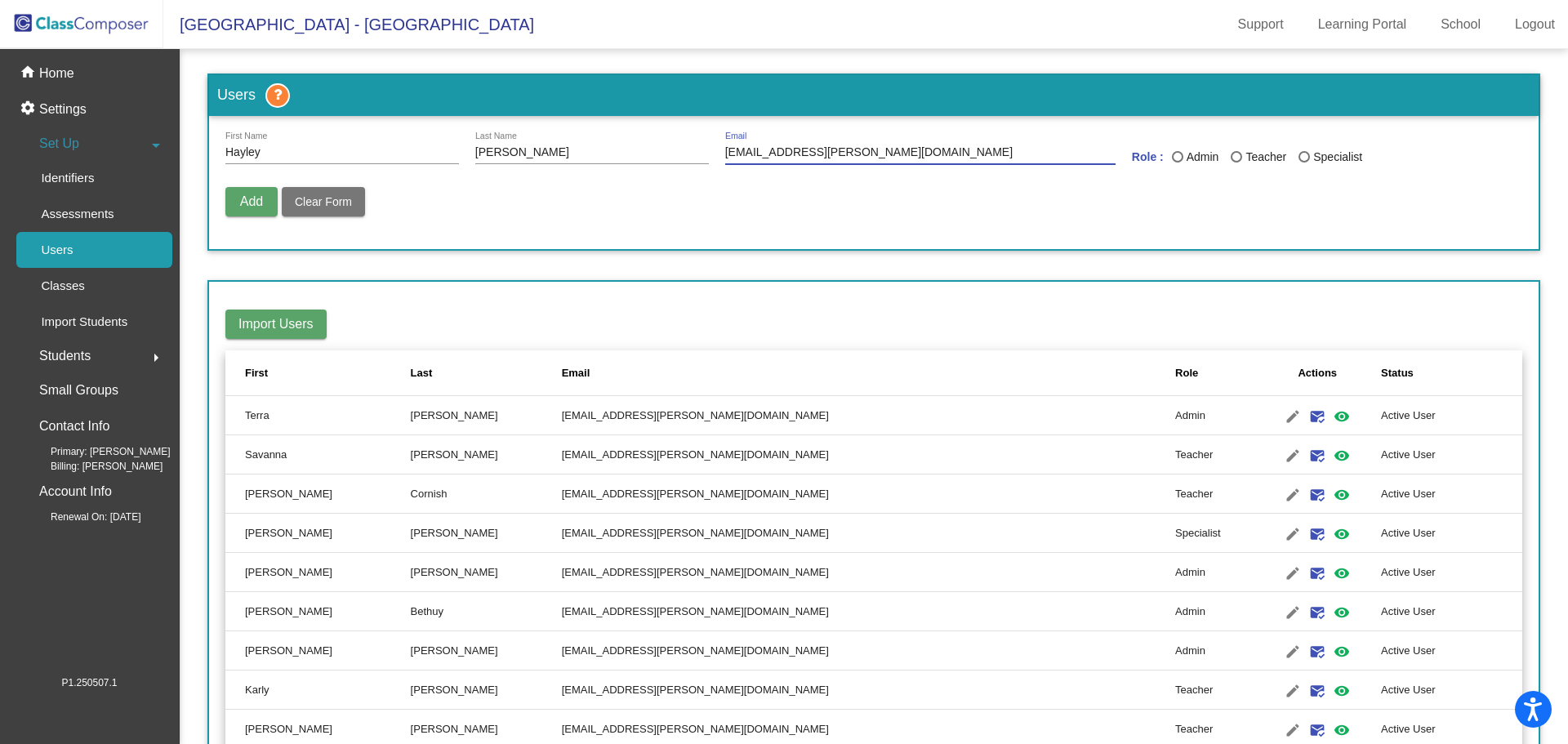
click at [1235, 163] on input "Teacher" at bounding box center [1235, 163] width 1 height 1
radio input "true"
click at [251, 195] on span "Add" at bounding box center [251, 201] width 23 height 14
radio input "false"
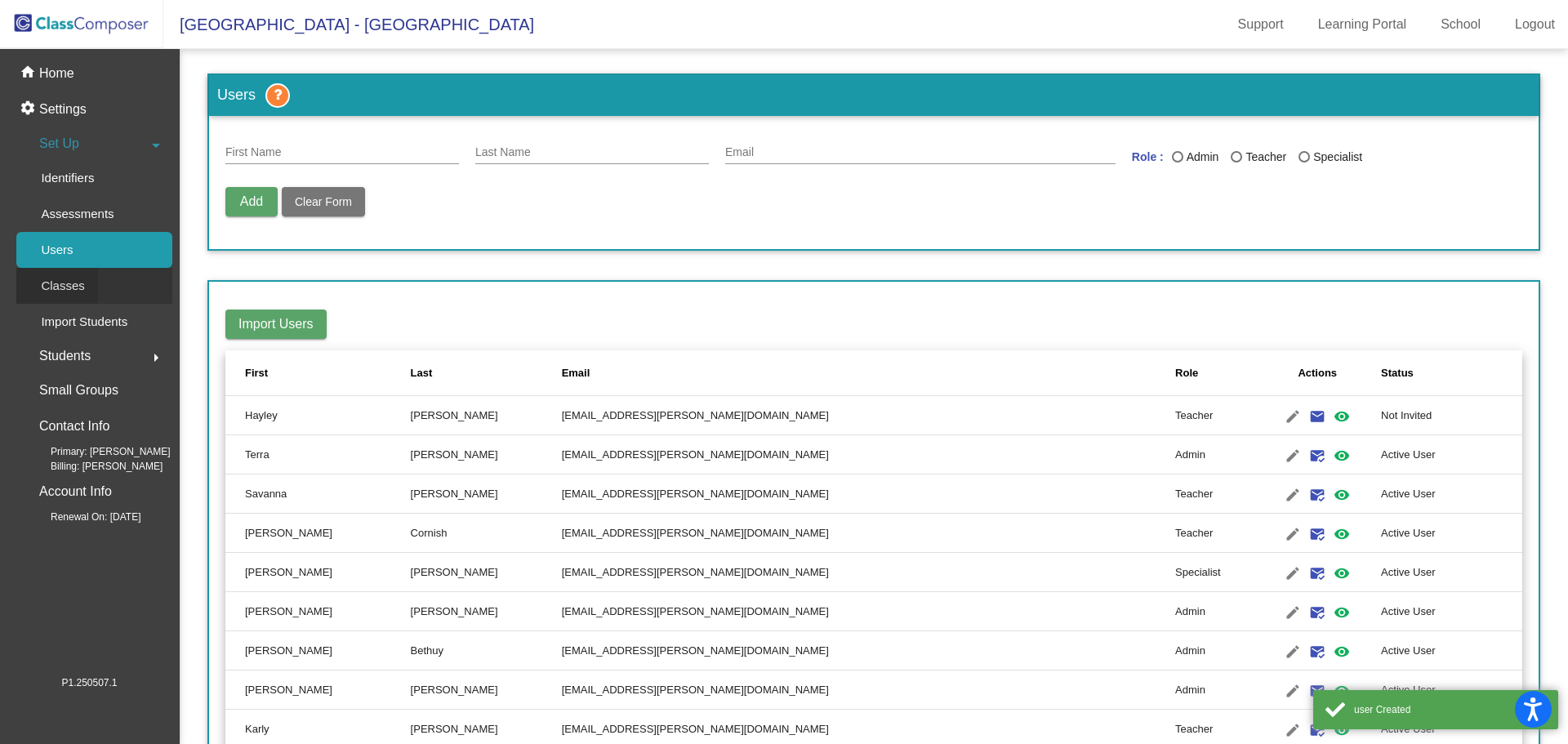
drag, startPoint x: 55, startPoint y: 279, endPoint x: 160, endPoint y: 294, distance: 106.1
click at [56, 279] on p "Classes" at bounding box center [62, 285] width 43 height 19
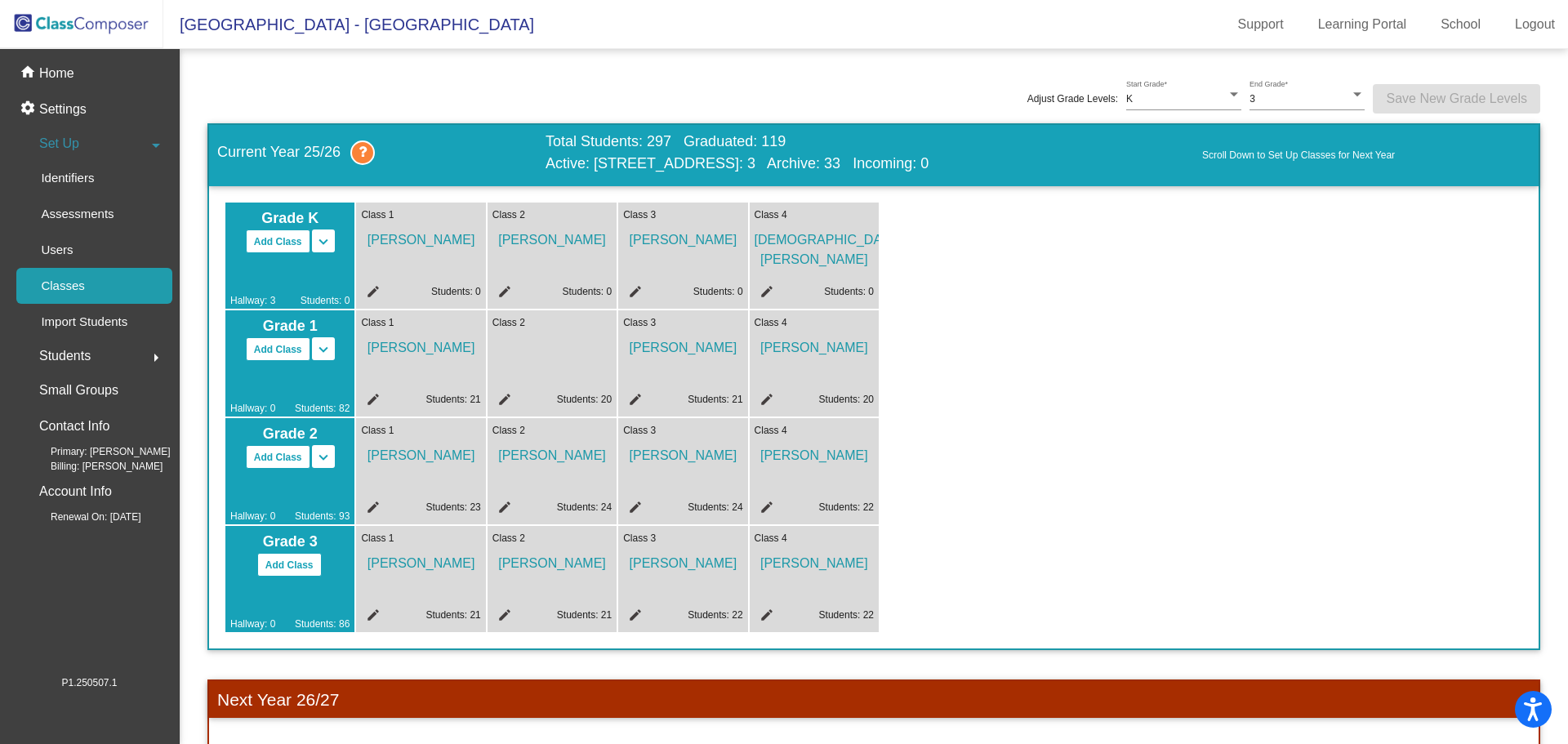
click at [502, 393] on mat-icon "edit" at bounding box center [502, 401] width 19 height 19
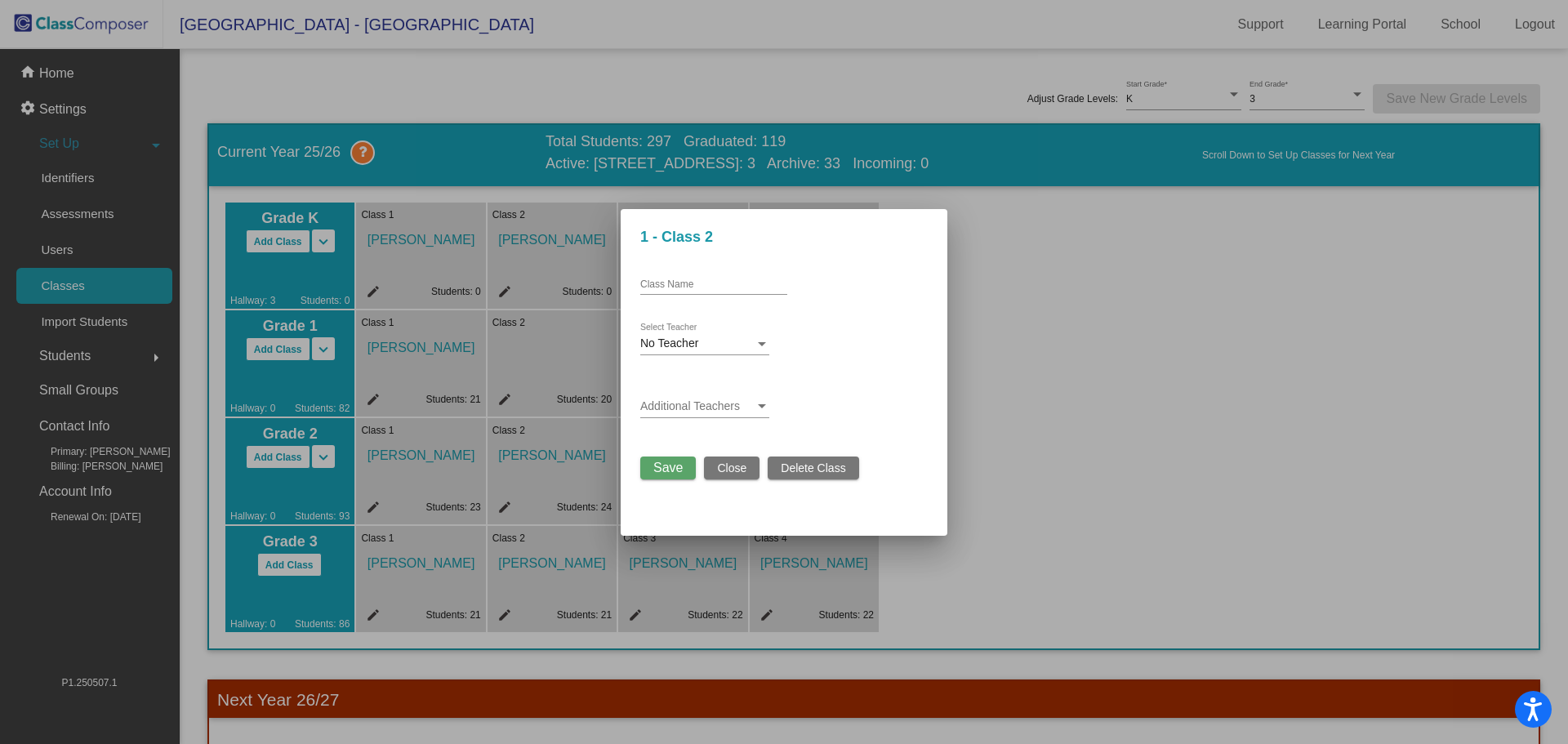
click at [694, 282] on input "Class Name" at bounding box center [714, 285] width 147 height 11
type input "[PERSON_NAME]"
click at [658, 342] on span "No Teacher" at bounding box center [669, 343] width 58 height 13
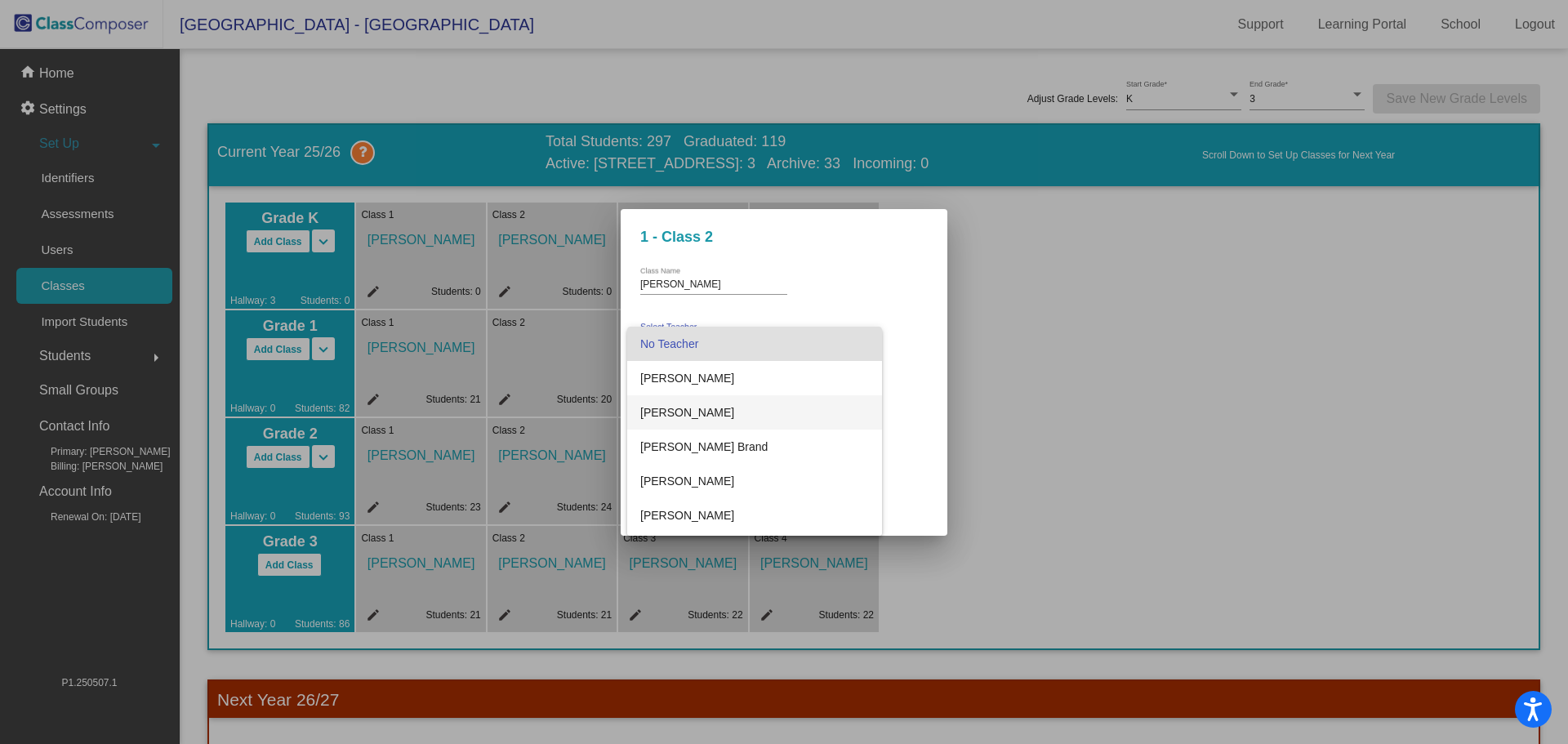
scroll to position [163, 0]
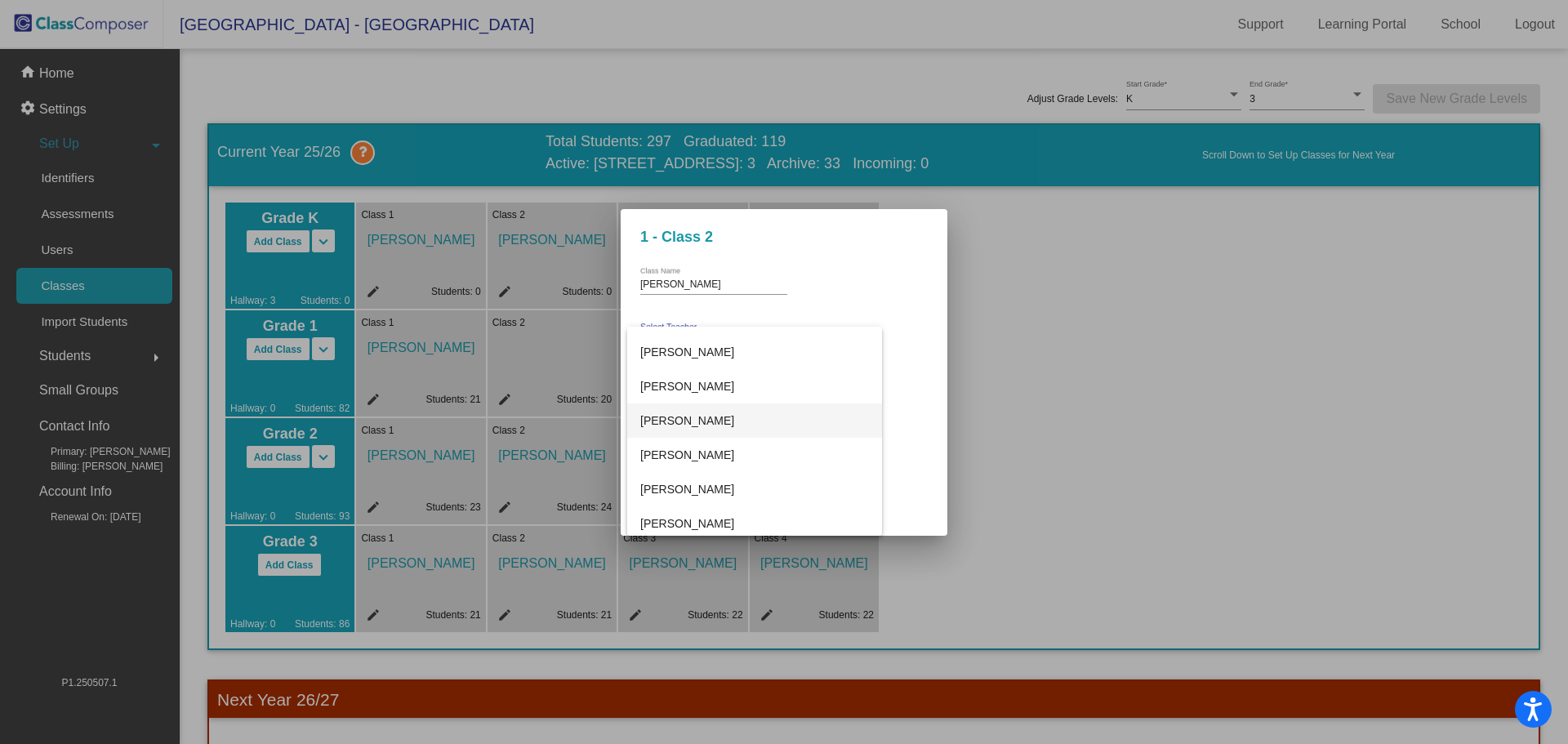
click at [688, 422] on span "[PERSON_NAME]" at bounding box center [754, 420] width 229 height 34
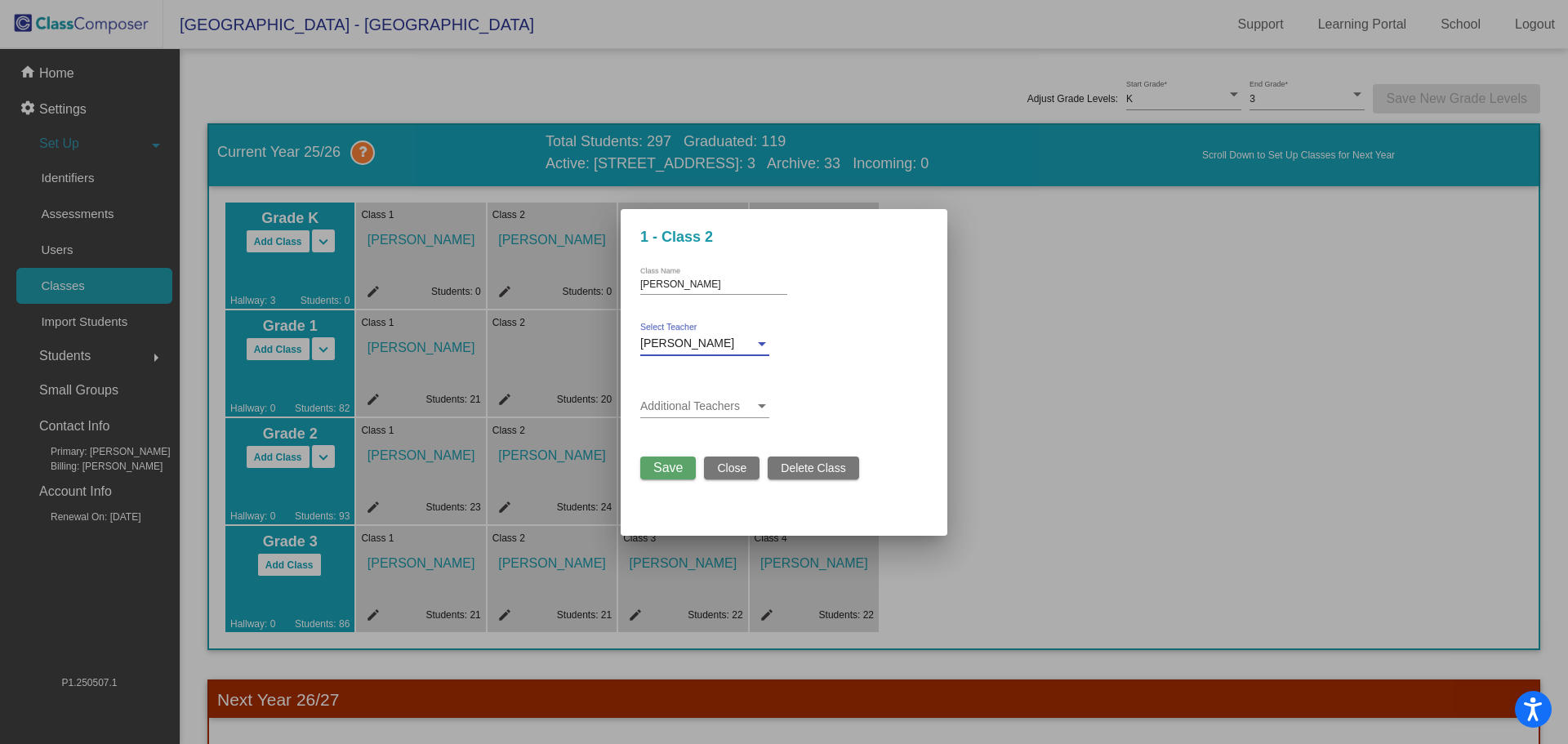
click at [671, 461] on span "Save" at bounding box center [668, 467] width 29 height 14
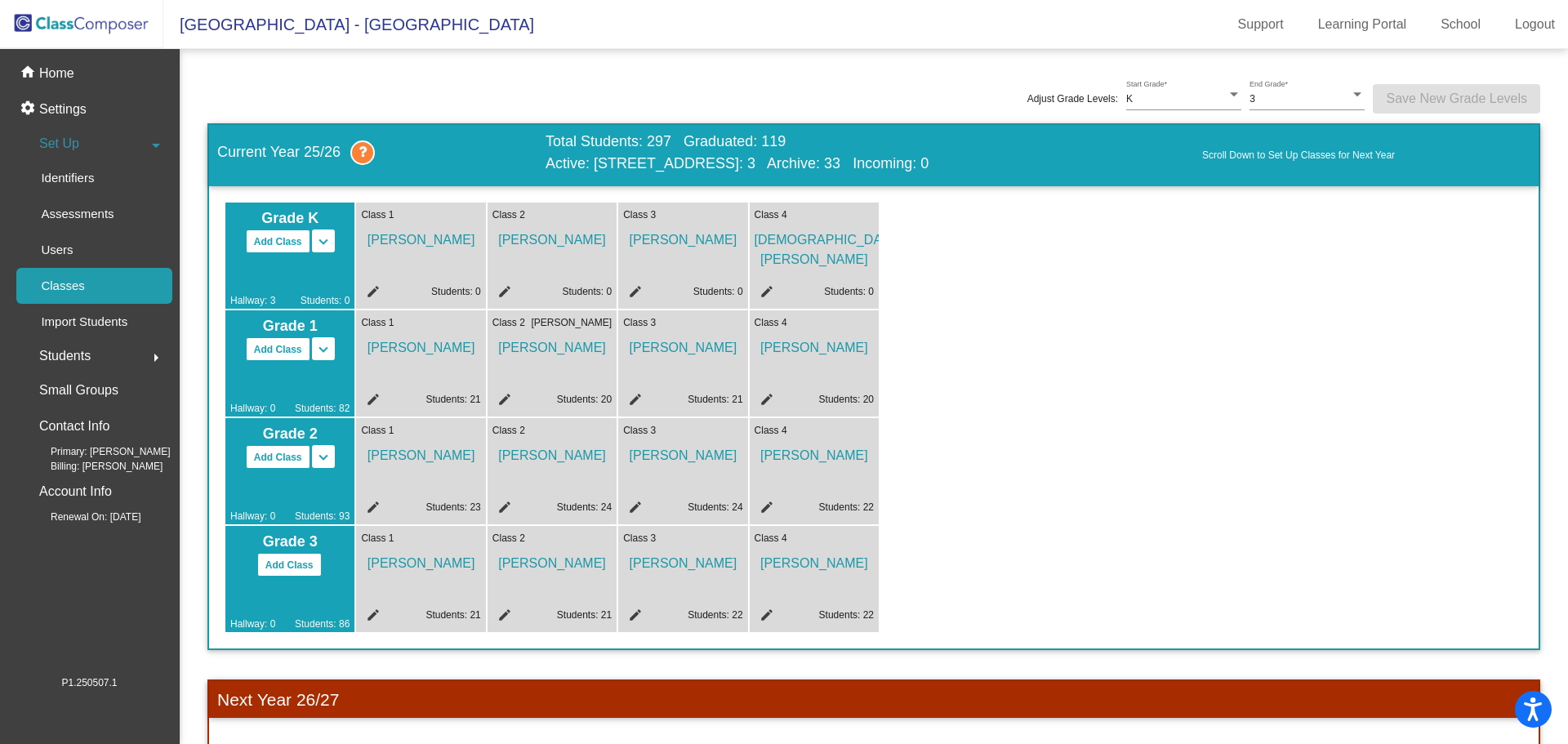
click at [367, 402] on mat-icon "edit" at bounding box center [370, 401] width 19 height 19
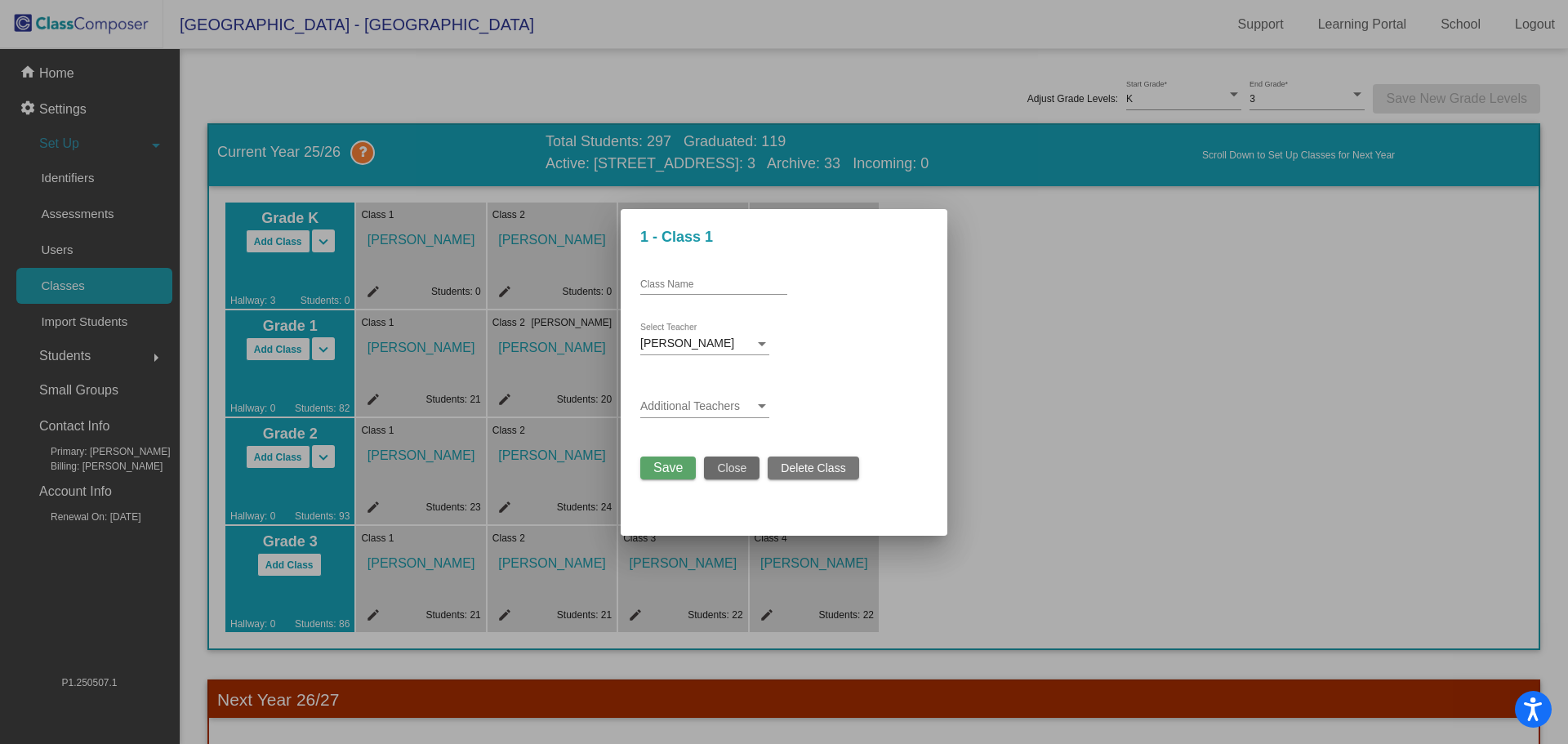
click at [724, 461] on span "Close" at bounding box center [731, 468] width 29 height 13
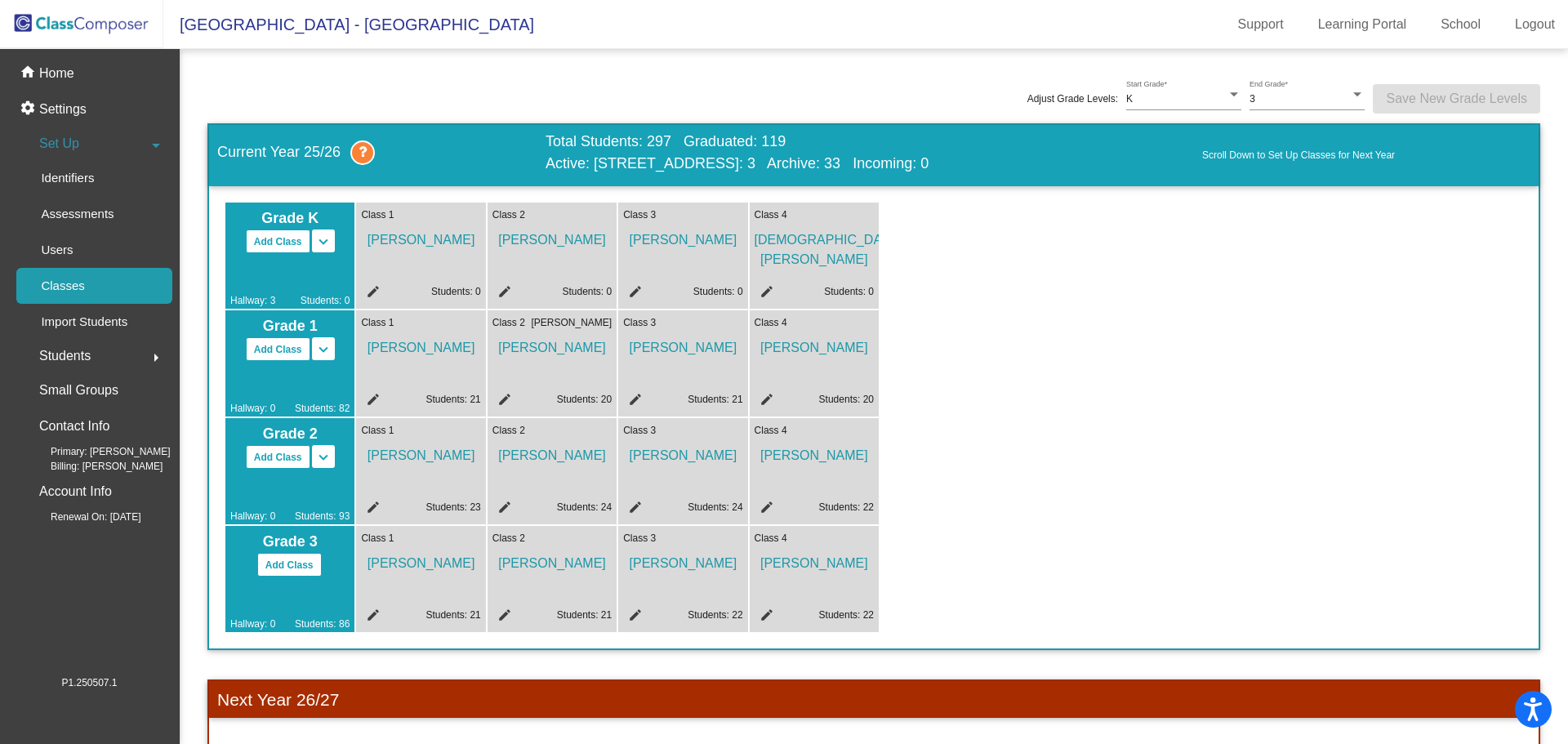
click at [504, 400] on mat-icon "edit" at bounding box center [502, 401] width 19 height 19
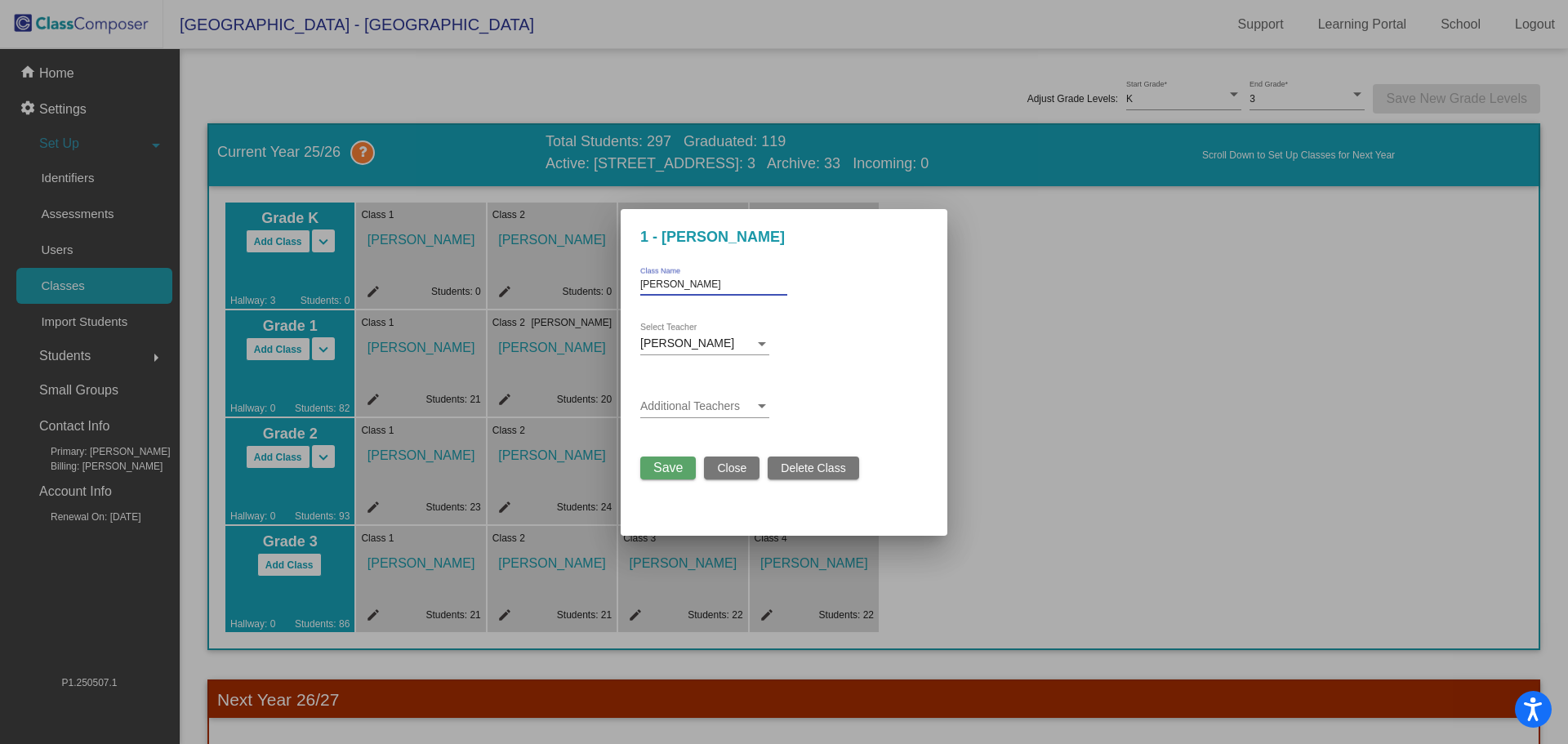
drag, startPoint x: 663, startPoint y: 270, endPoint x: 501, endPoint y: 252, distance: 163.0
click at [501, 252] on div "1 - [PERSON_NAME] [PERSON_NAME] Class Name [PERSON_NAME] Select Teacher Additio…" at bounding box center [784, 372] width 1568 height 744
click at [659, 463] on span "Save" at bounding box center [668, 467] width 29 height 14
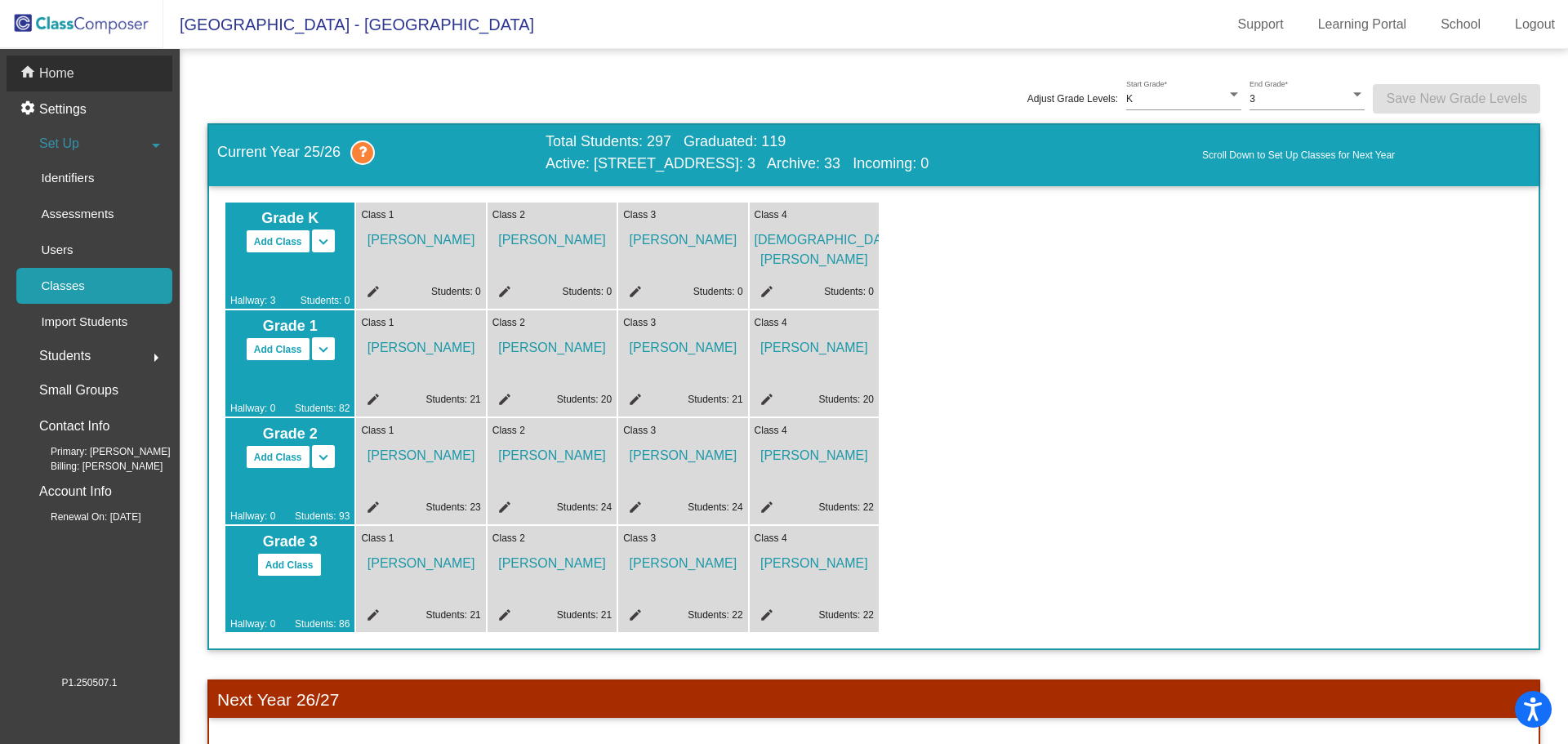
click at [48, 71] on p "Home" at bounding box center [57, 73] width 35 height 19
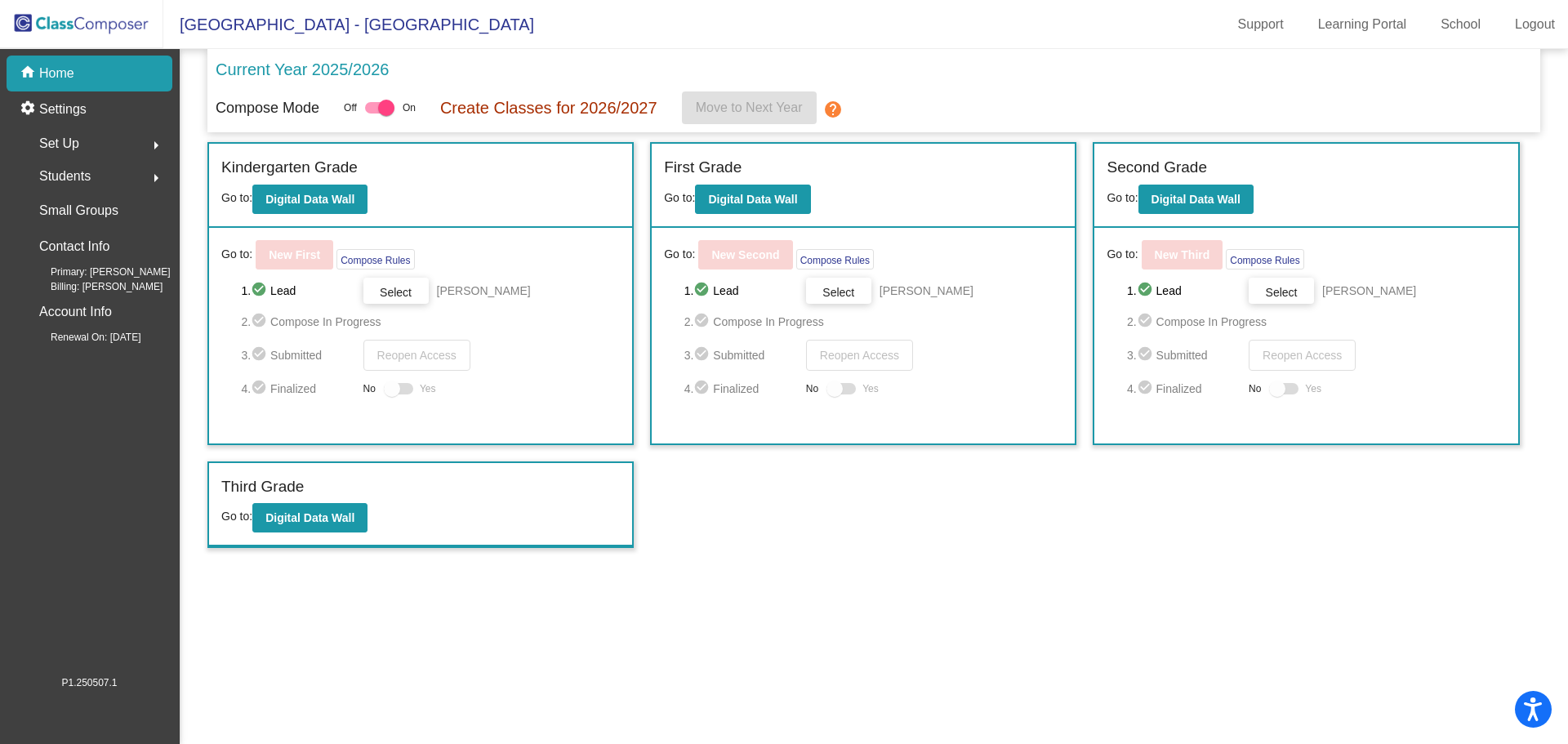
click at [55, 174] on span "Students" at bounding box center [65, 176] width 51 height 23
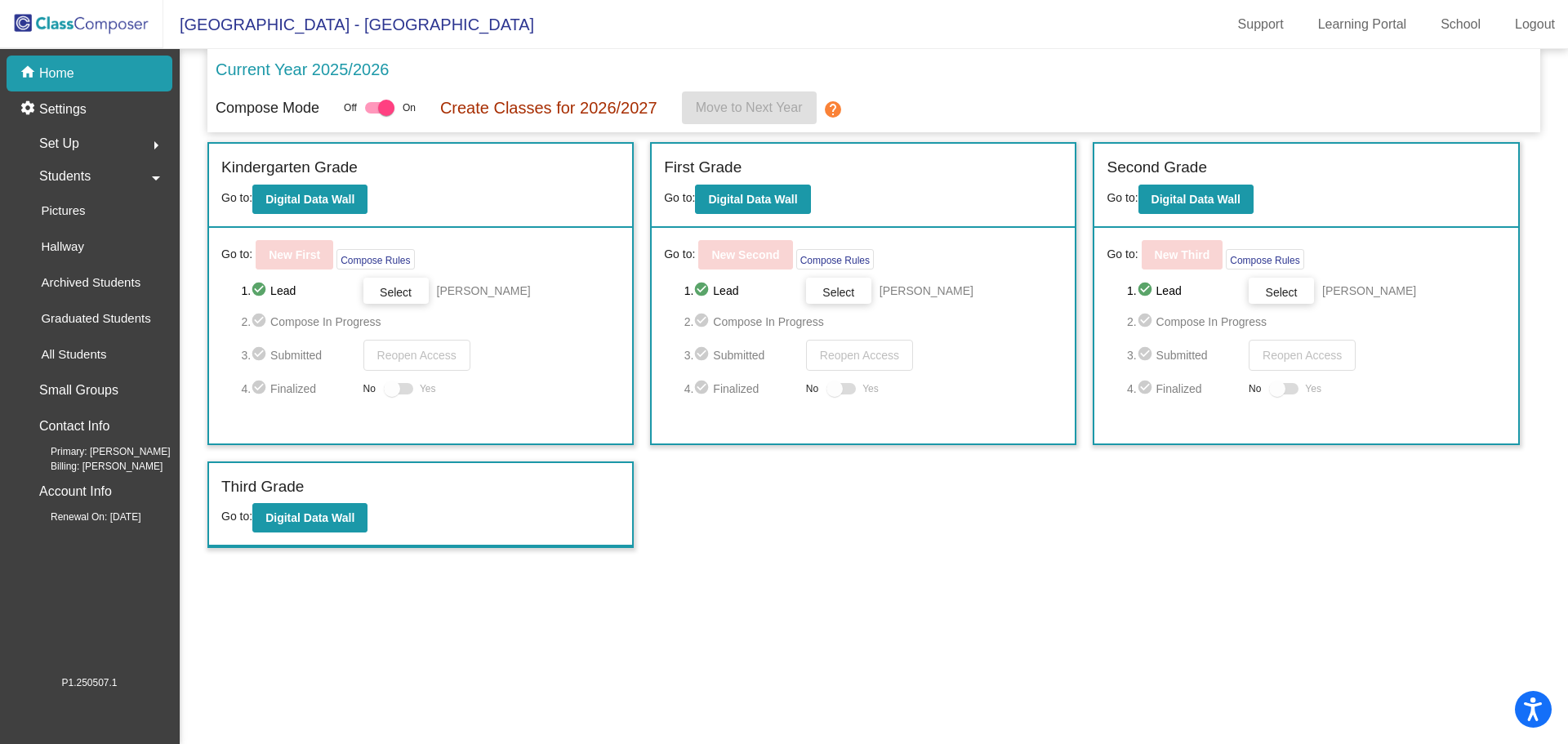
click at [69, 133] on span "Set Up" at bounding box center [60, 143] width 40 height 23
click at [51, 18] on img at bounding box center [82, 24] width 164 height 48
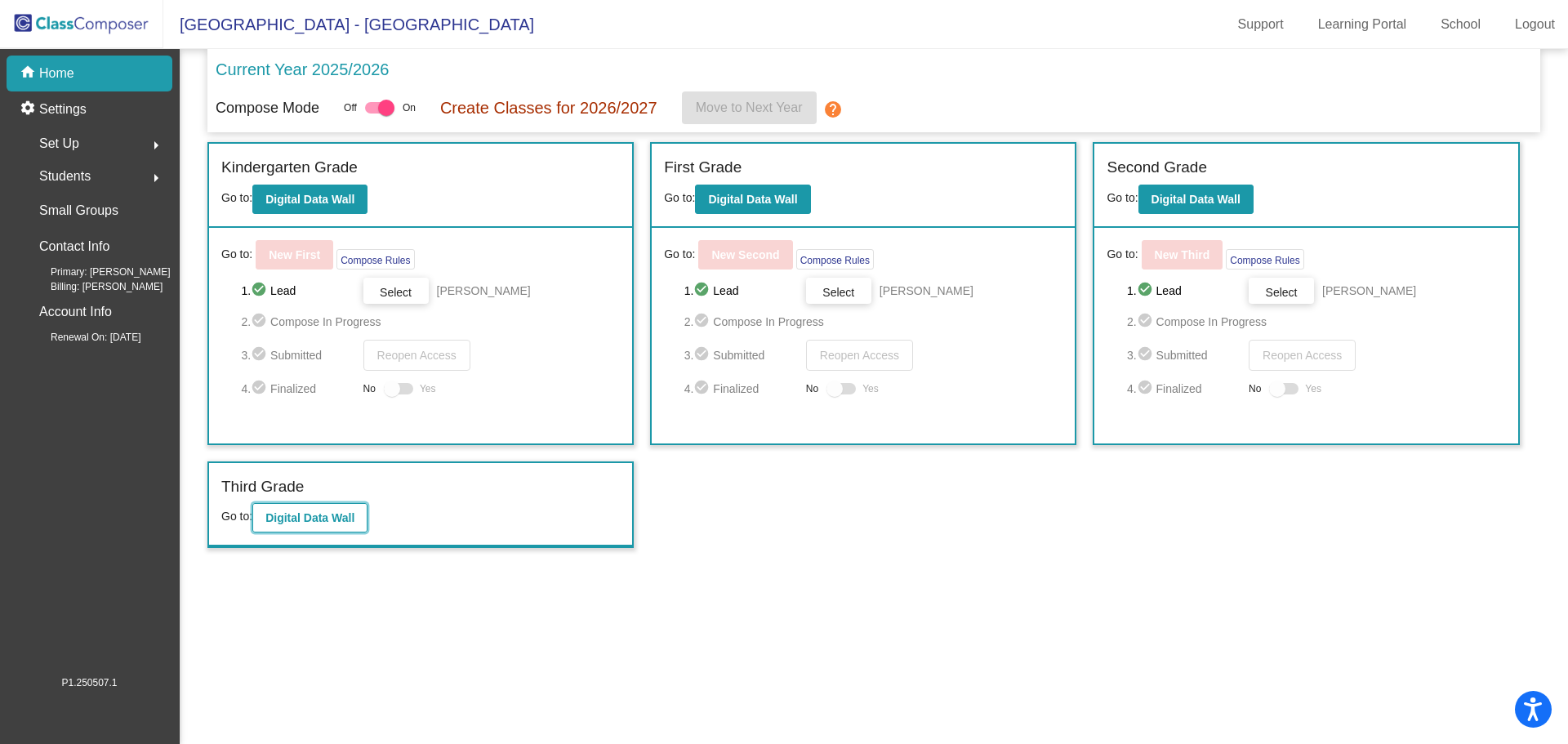
click at [332, 518] on b "Digital Data Wall" at bounding box center [310, 517] width 89 height 13
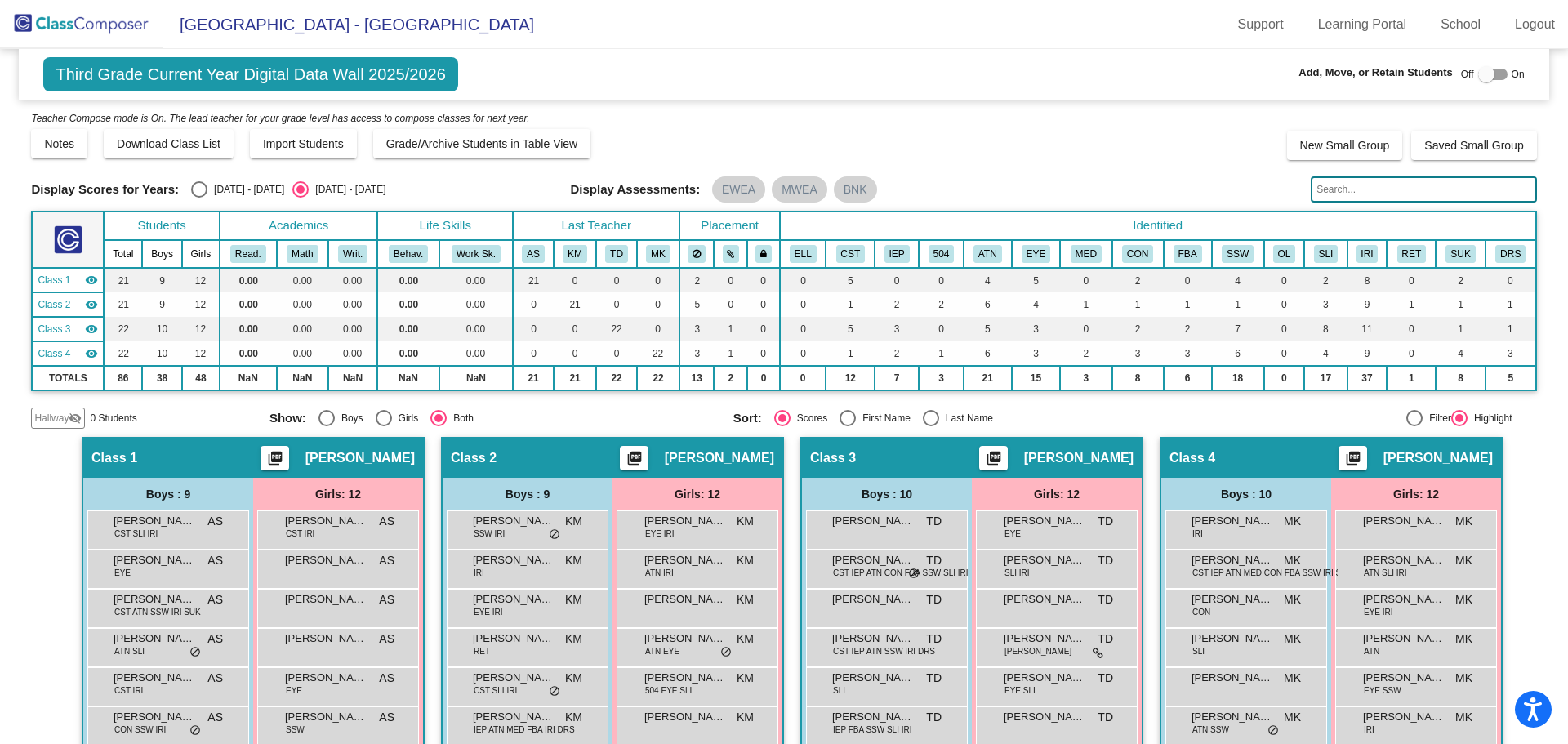
click at [60, 20] on img at bounding box center [82, 24] width 164 height 48
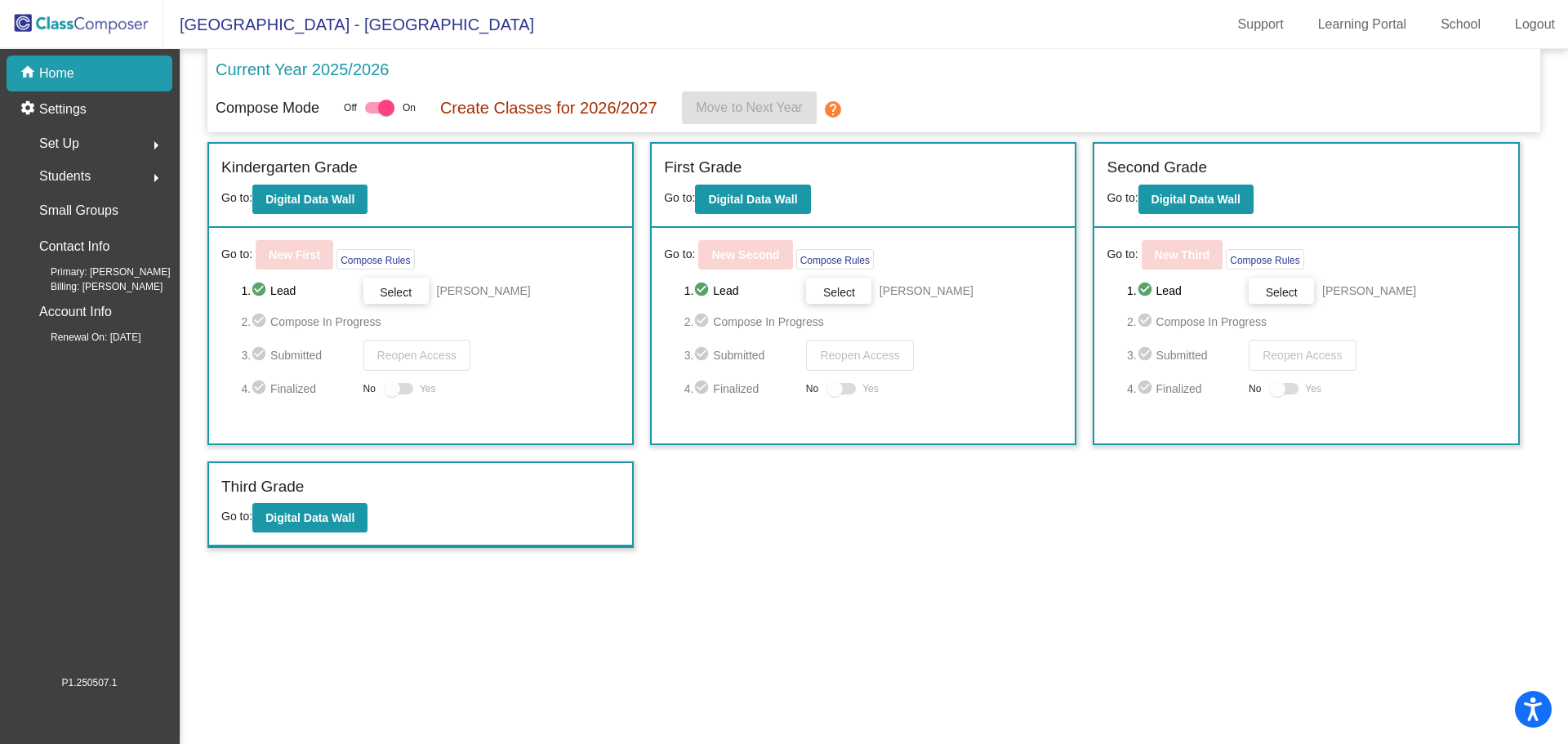
click at [76, 176] on span "Students" at bounding box center [65, 176] width 51 height 23
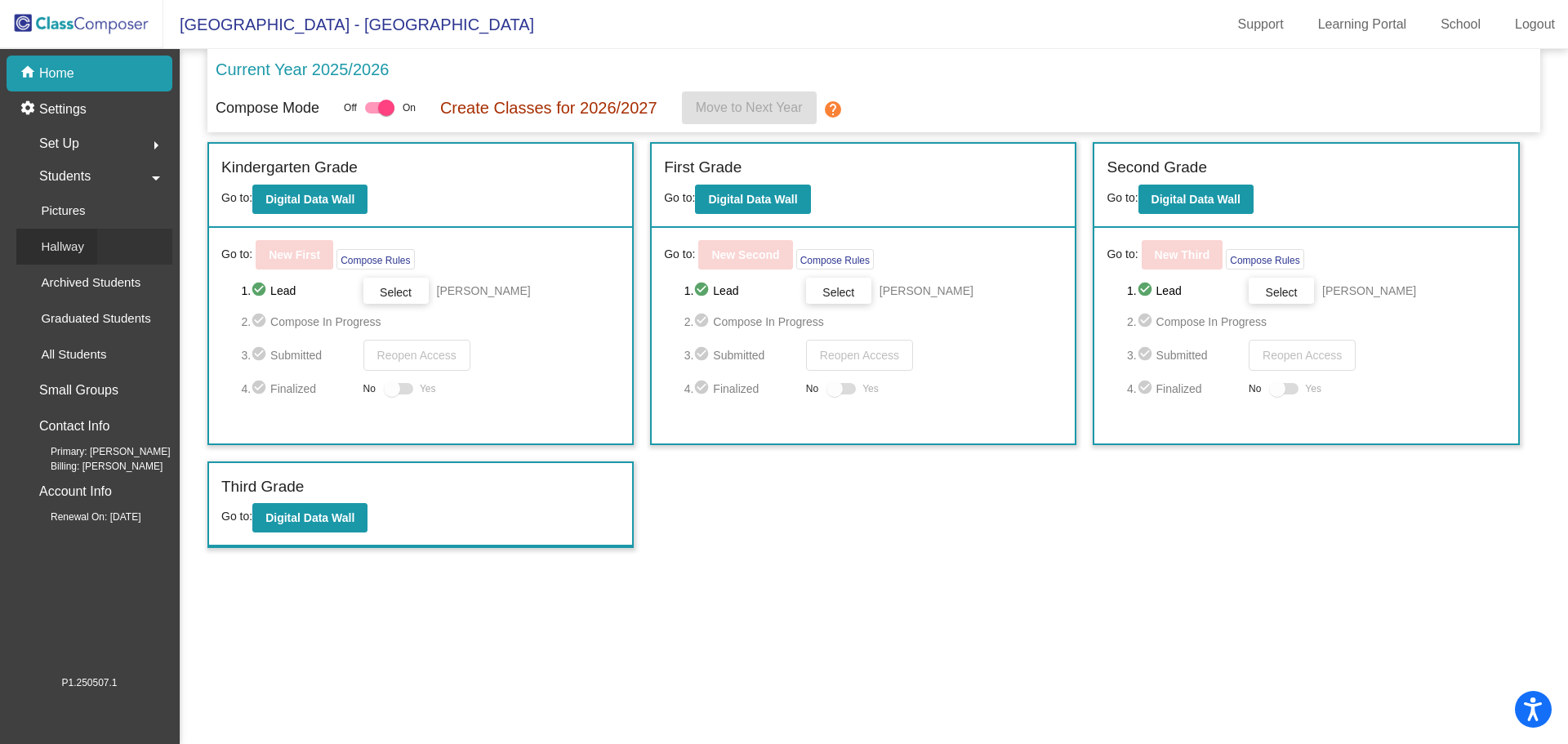
click at [75, 241] on p "Hallway" at bounding box center [62, 246] width 43 height 19
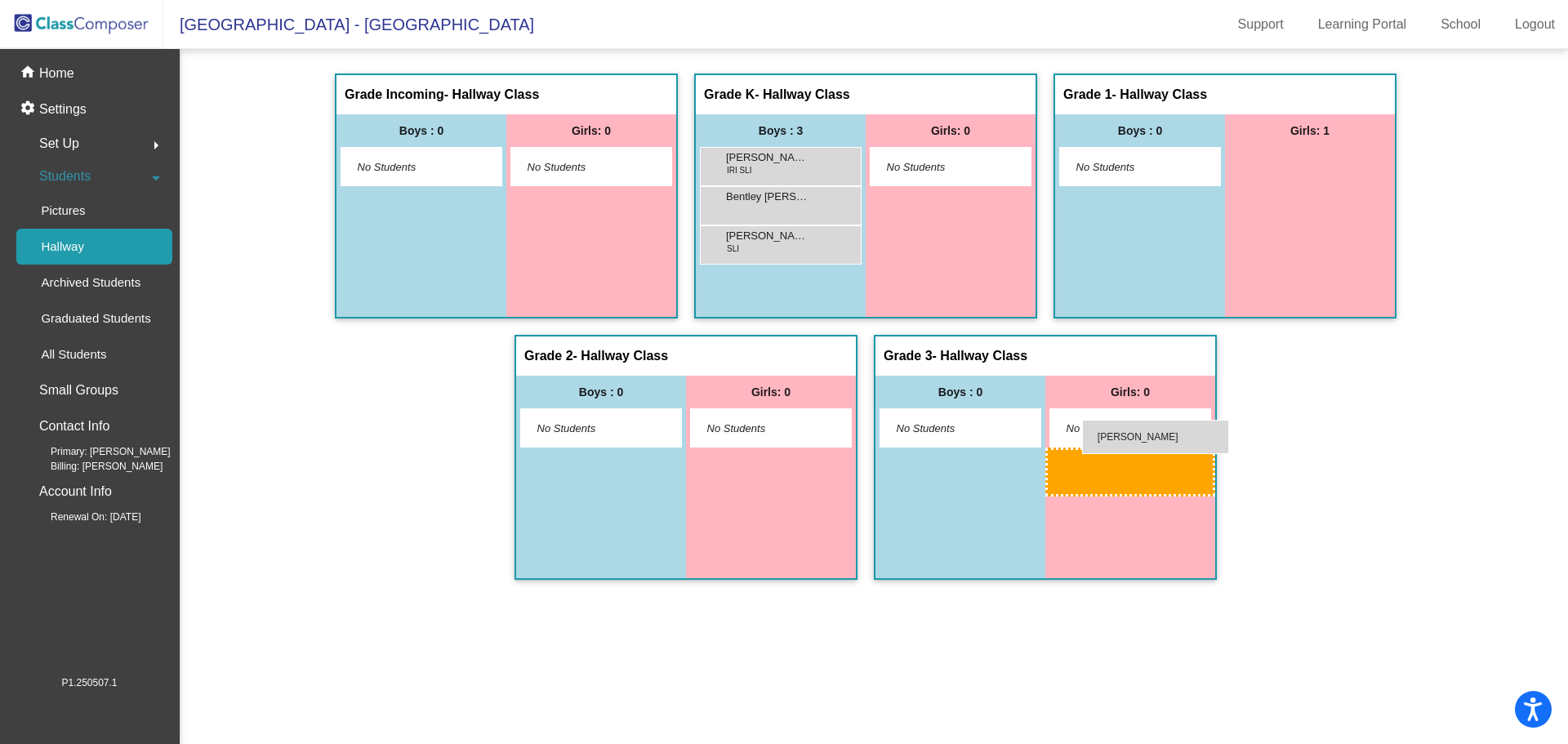
drag, startPoint x: 1322, startPoint y: 159, endPoint x: 1080, endPoint y: 419, distance: 355.2
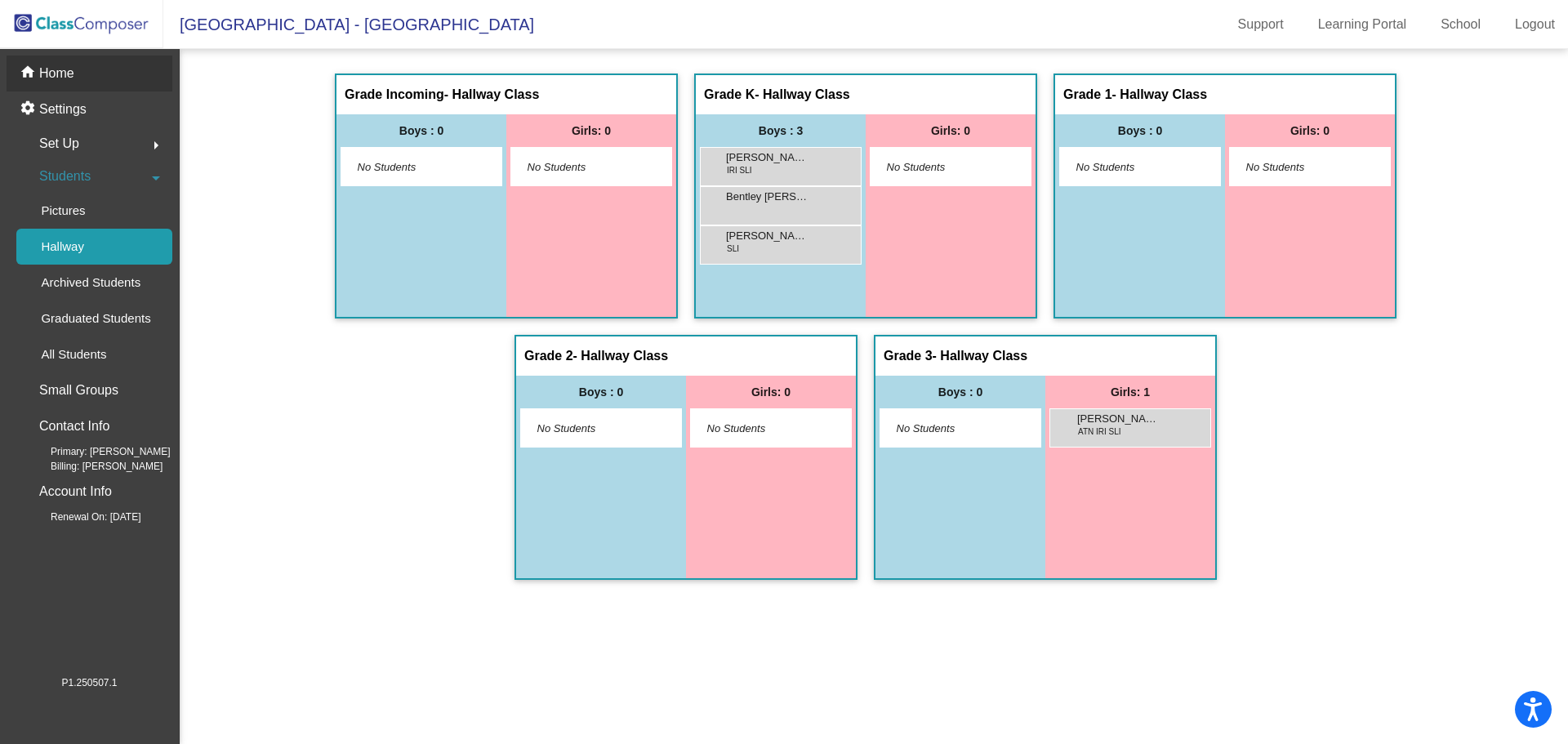
click at [57, 74] on p "Home" at bounding box center [57, 73] width 35 height 19
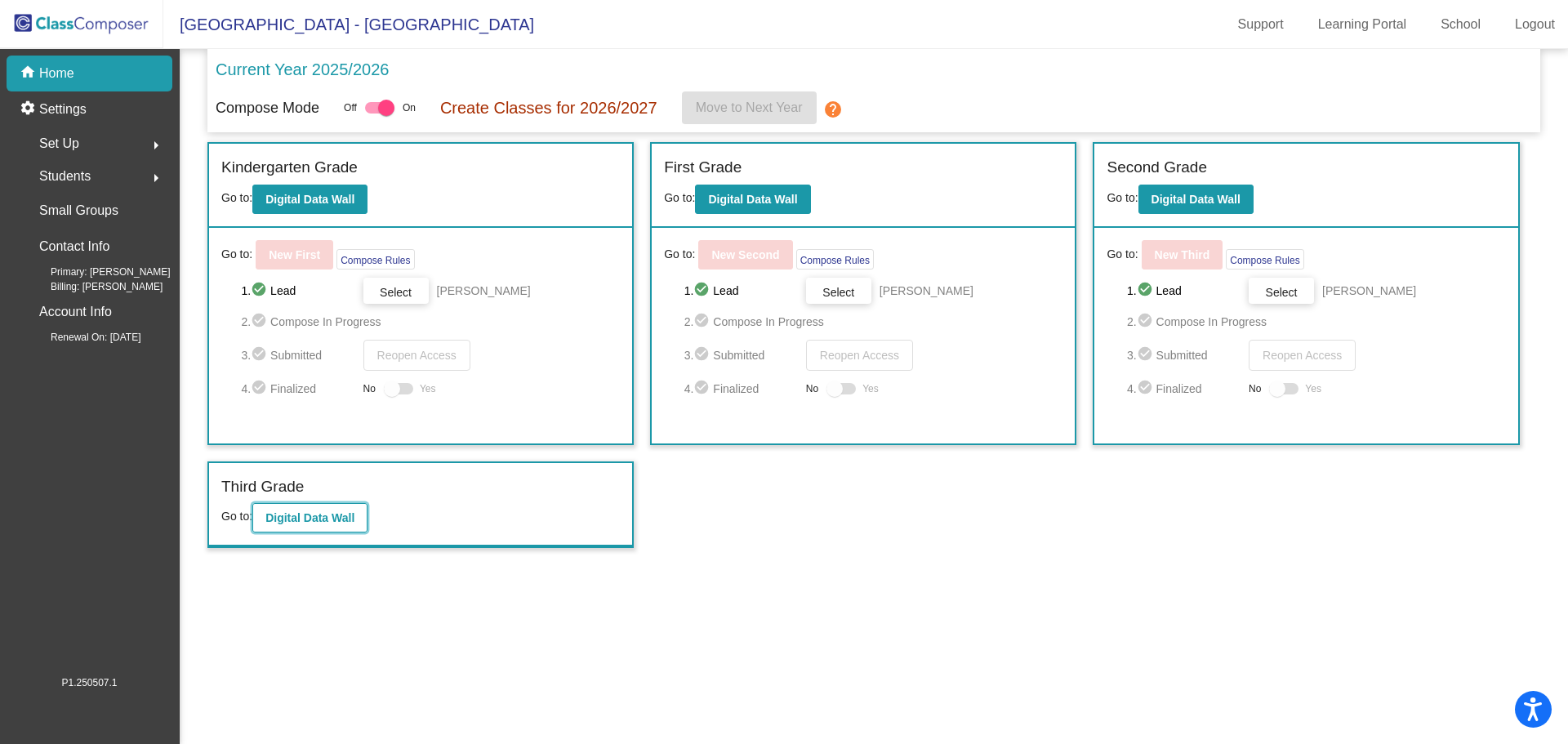
click at [310, 512] on b "Digital Data Wall" at bounding box center [310, 517] width 89 height 13
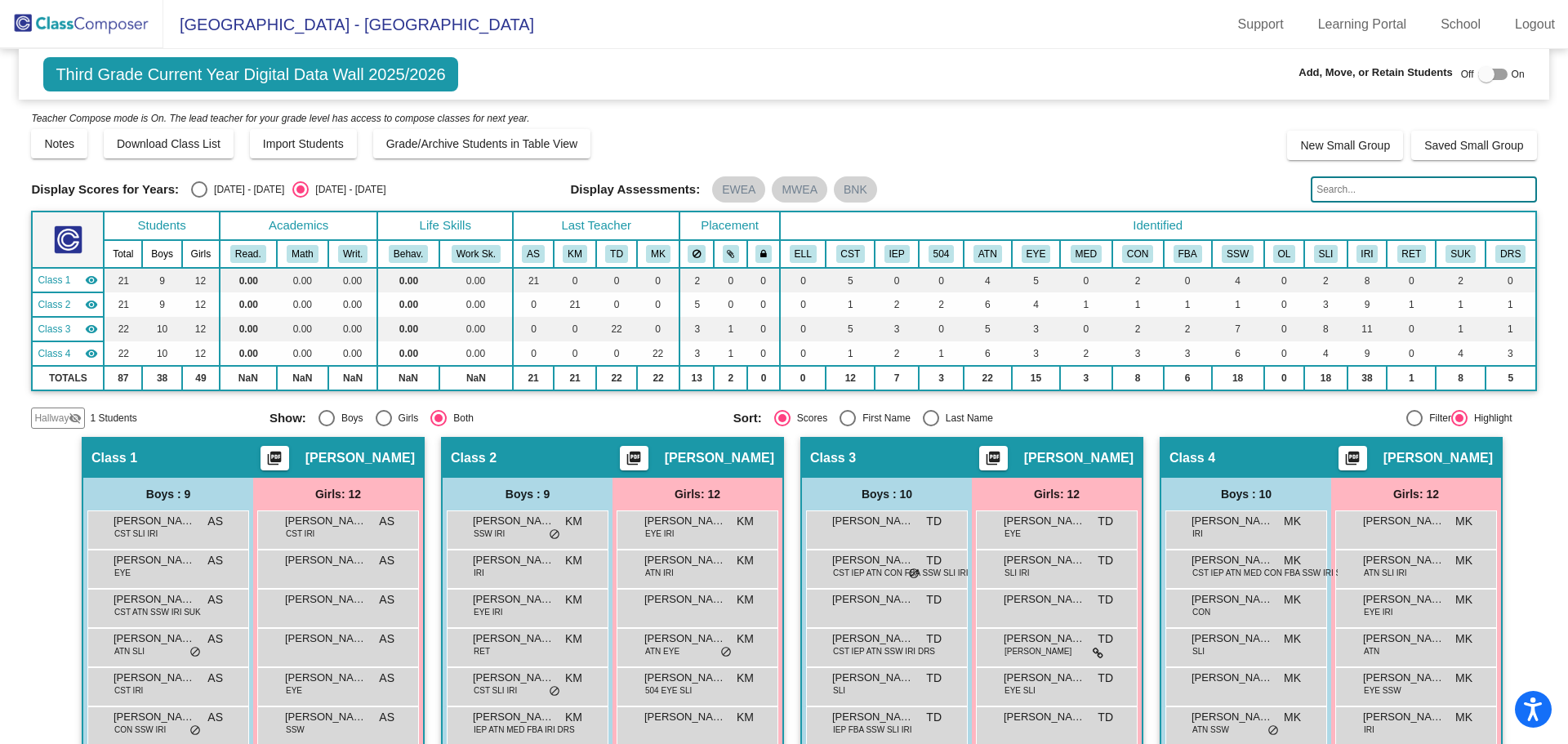
click at [70, 414] on mat-icon "visibility_off" at bounding box center [75, 418] width 13 height 13
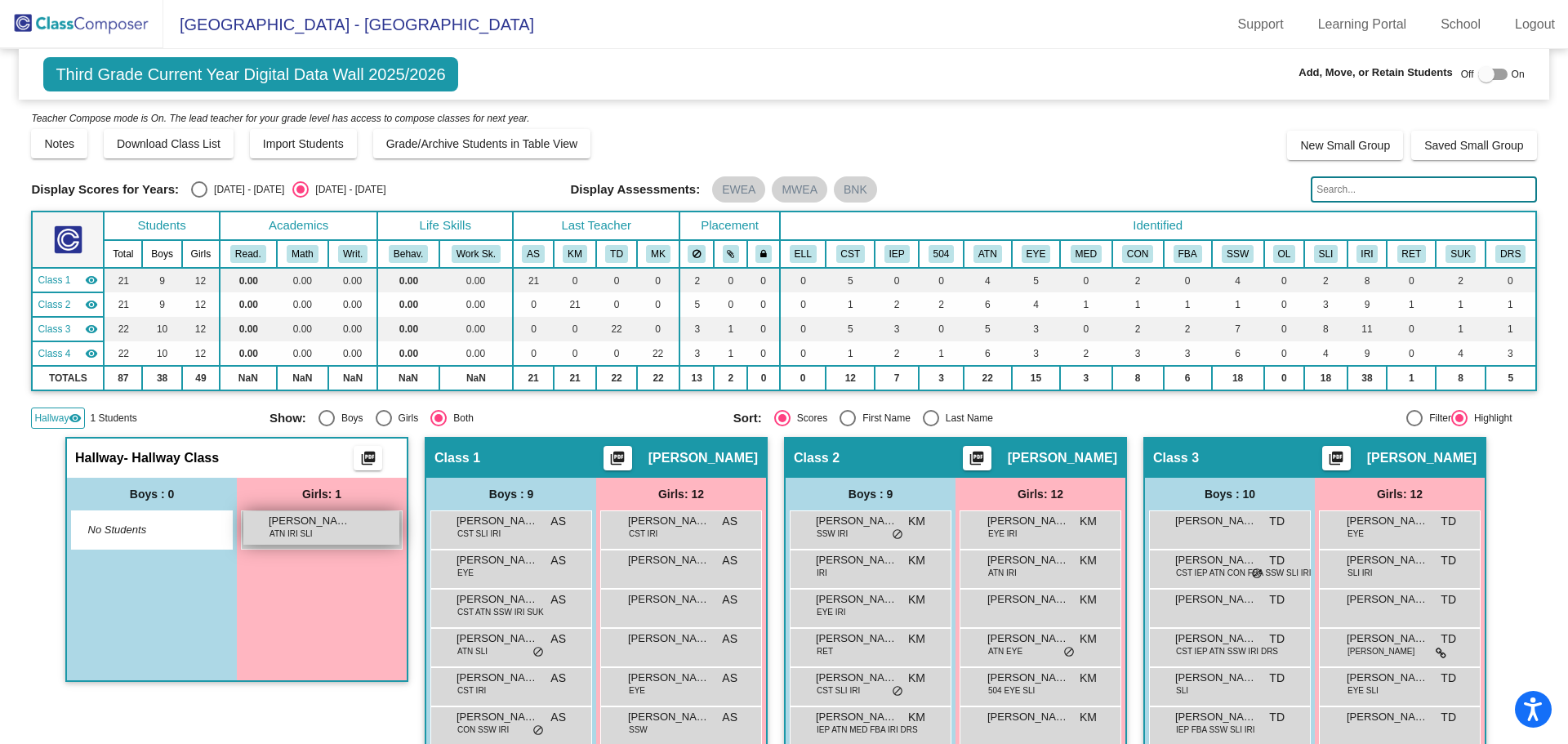
click at [291, 525] on span "[PERSON_NAME]" at bounding box center [309, 521] width 82 height 17
click at [290, 521] on span "[PERSON_NAME]" at bounding box center [309, 521] width 82 height 17
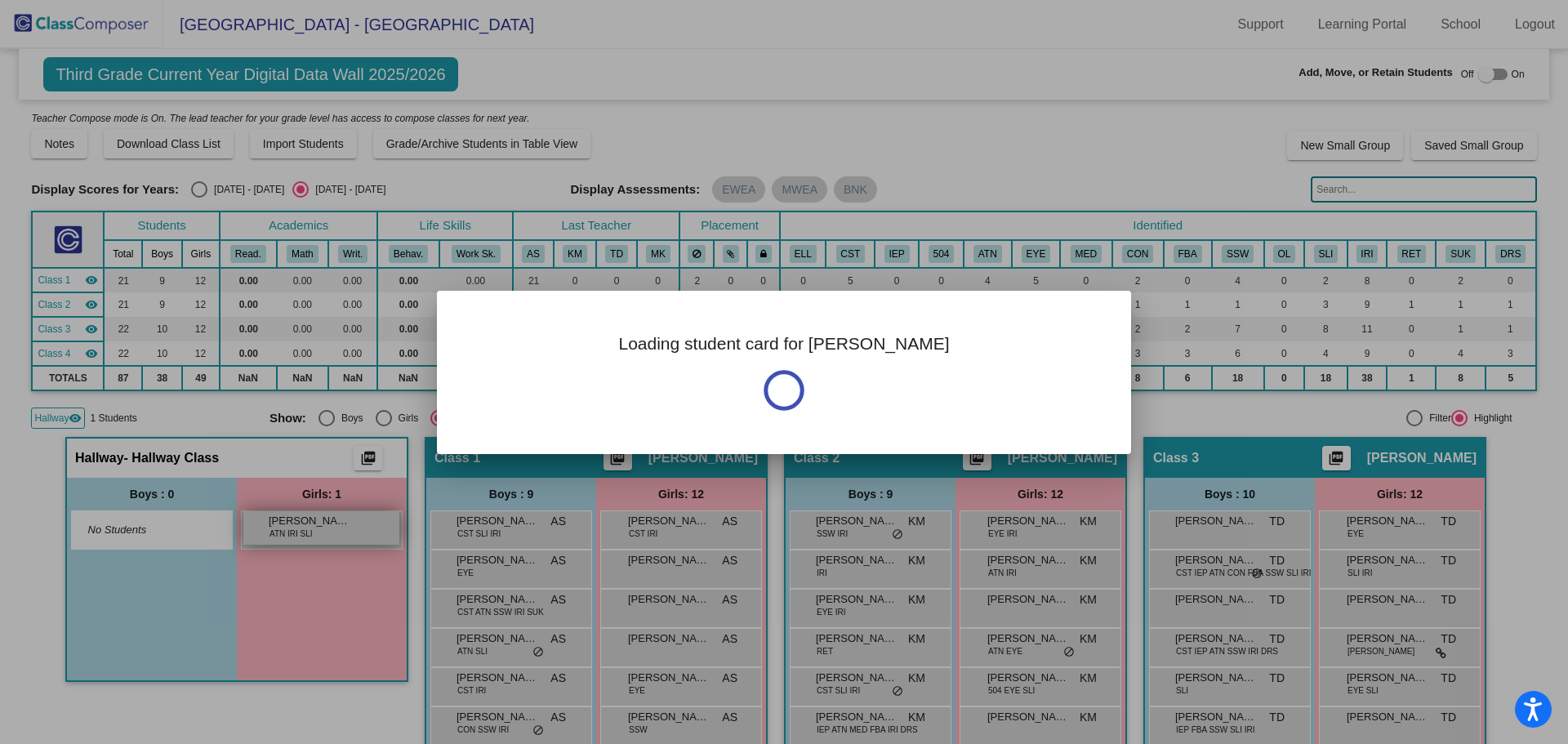
click at [290, 521] on div at bounding box center [784, 372] width 1568 height 744
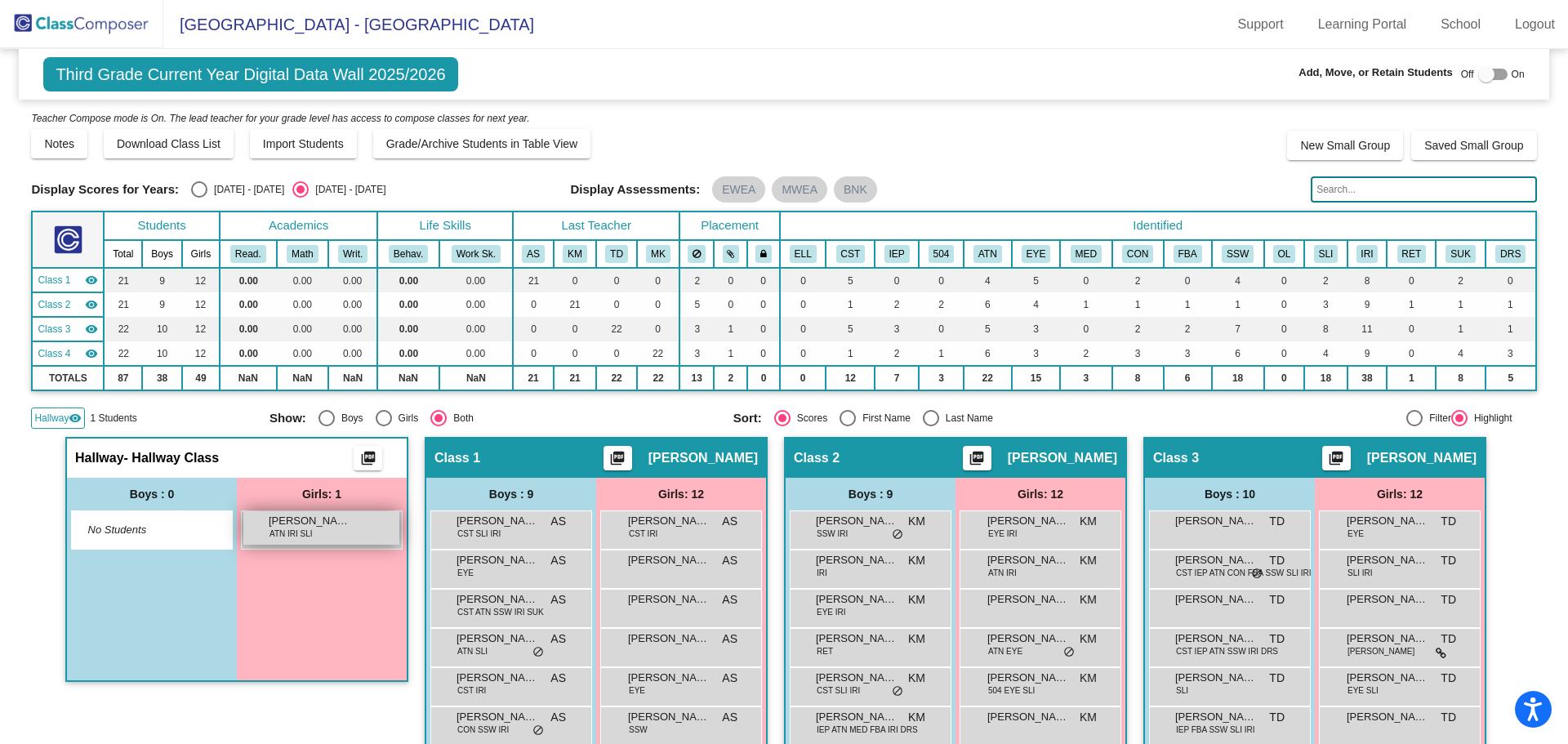
click at [321, 522] on span "[PERSON_NAME]" at bounding box center [309, 521] width 82 height 17
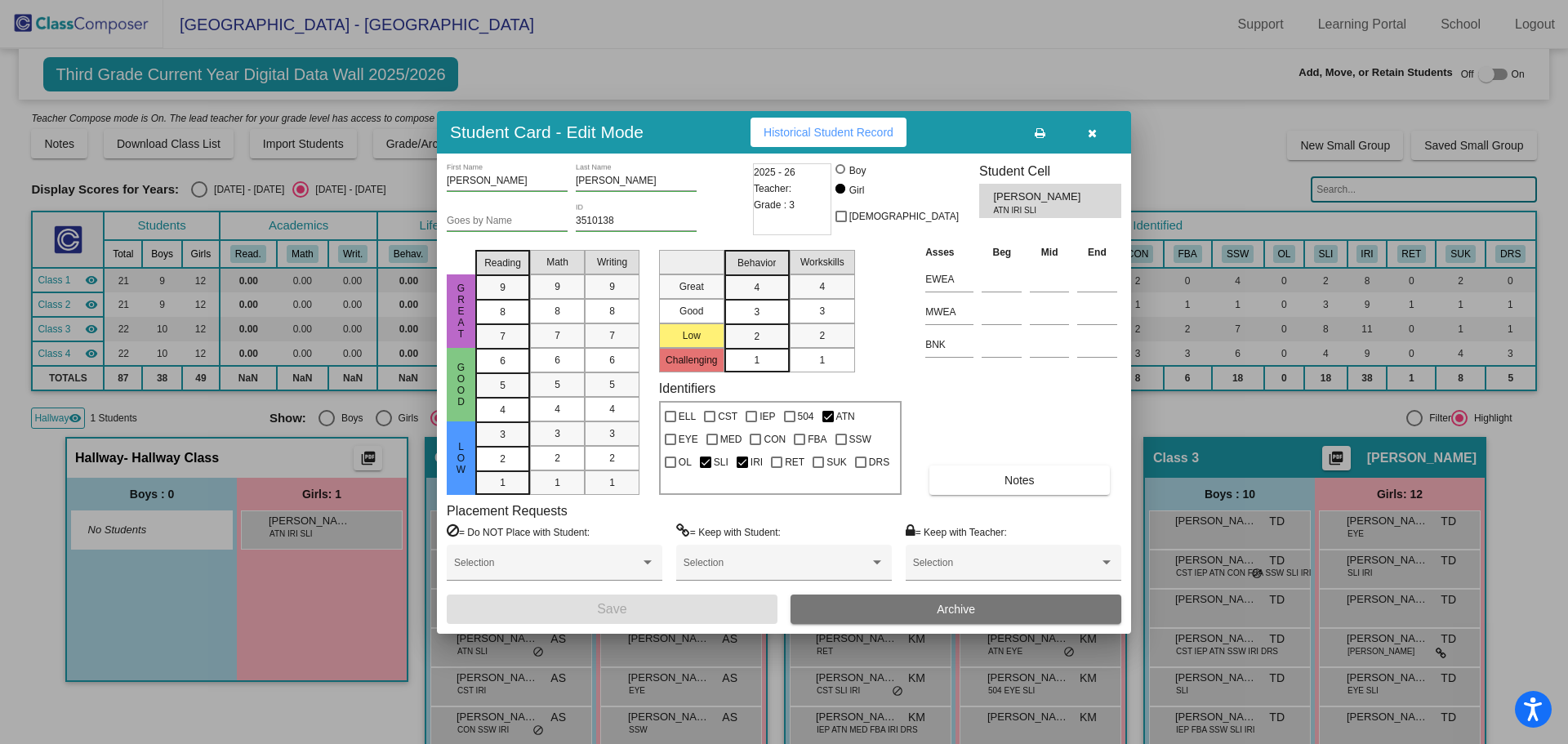
click at [1086, 134] on button "button" at bounding box center [1091, 132] width 52 height 29
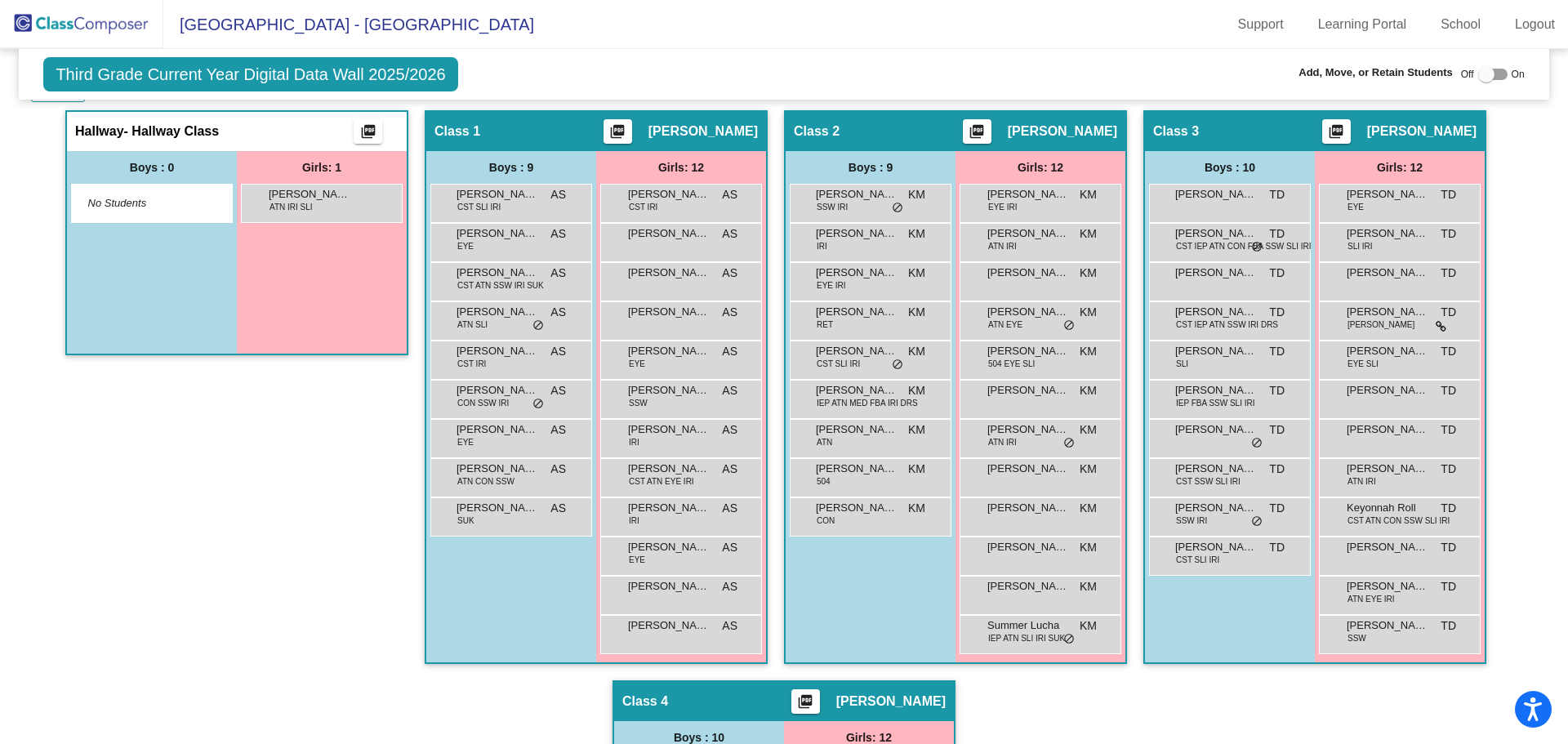
scroll to position [82, 0]
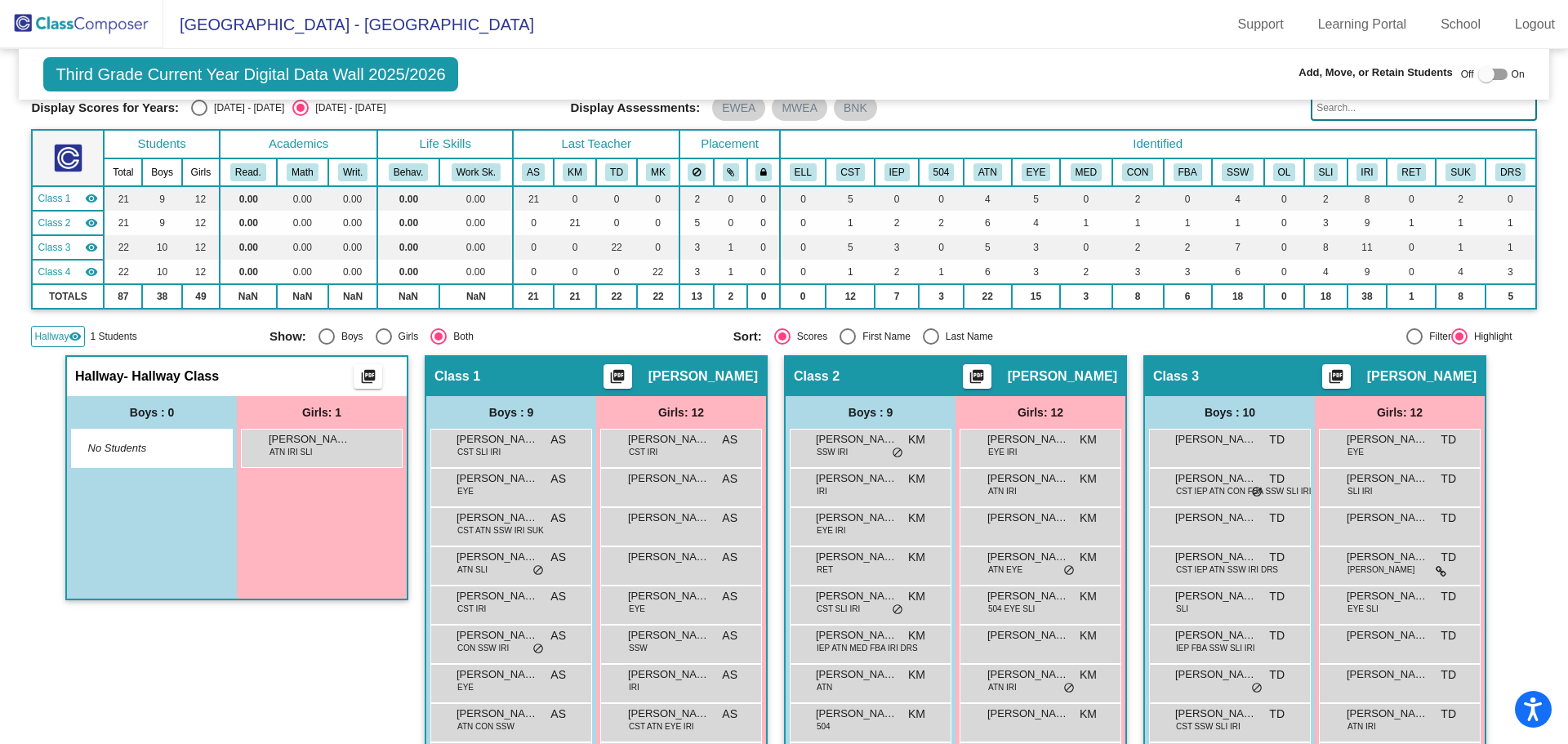
click at [72, 342] on mat-icon "visibility" at bounding box center [75, 336] width 13 height 13
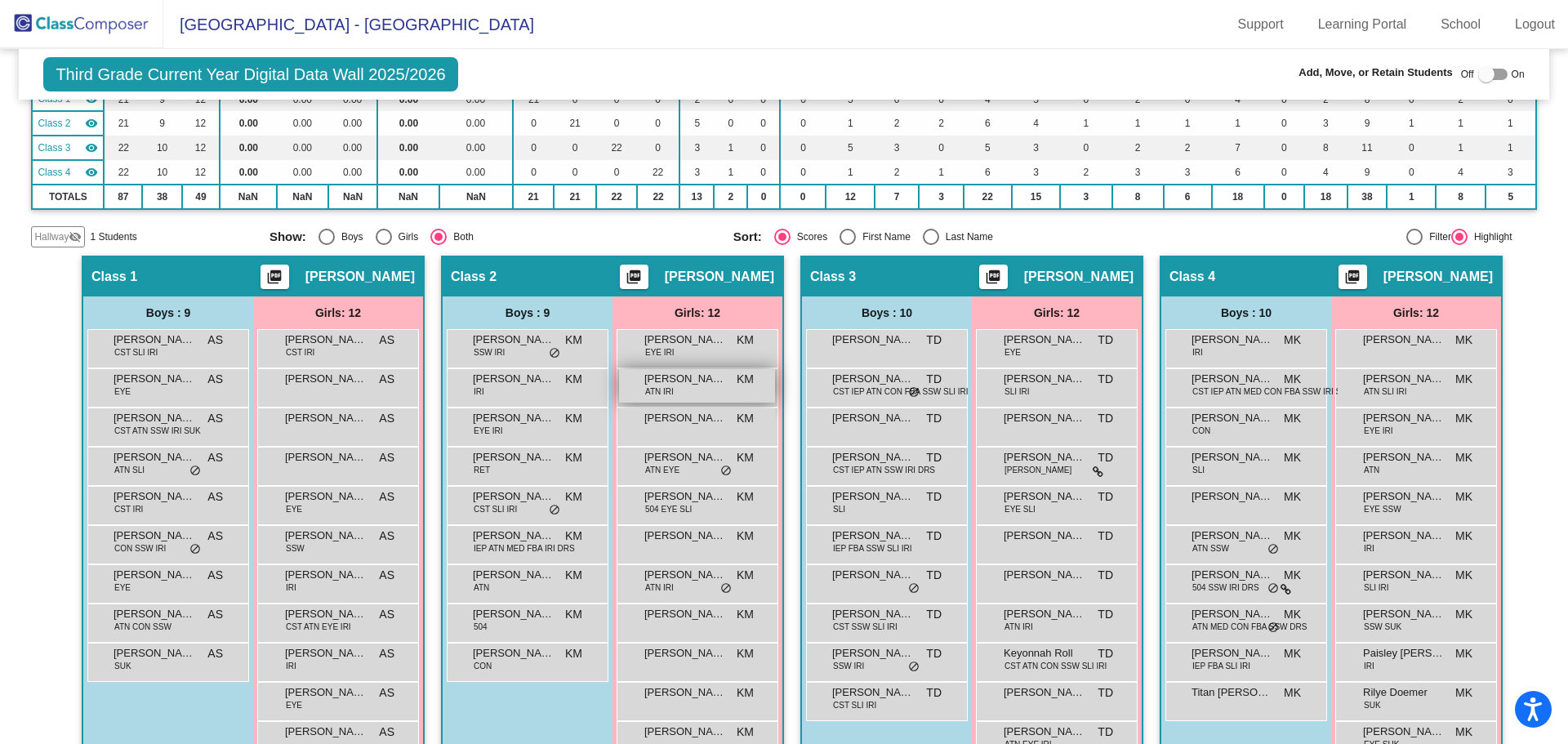
scroll to position [263, 0]
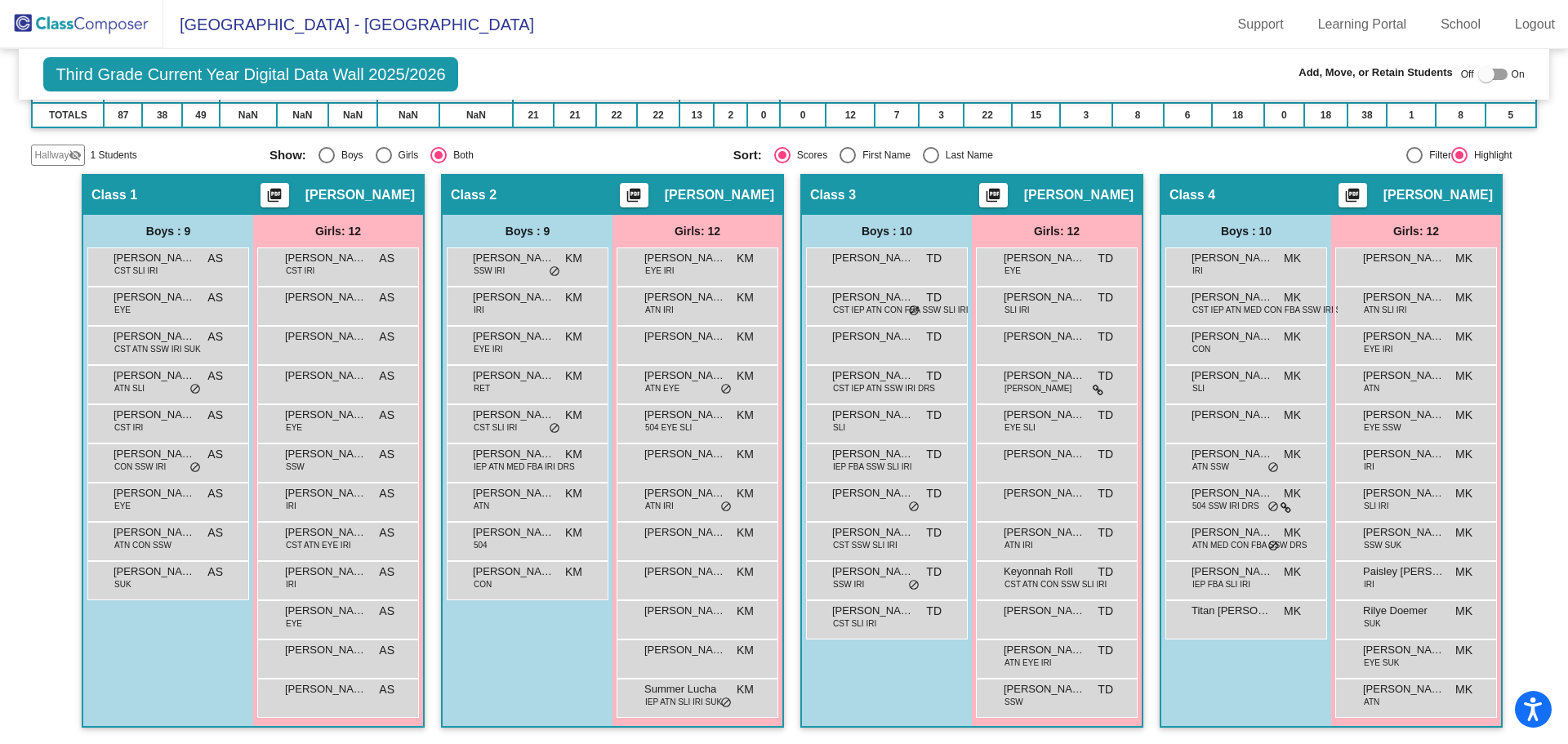
click at [72, 152] on mat-icon "visibility_off" at bounding box center [75, 155] width 13 height 13
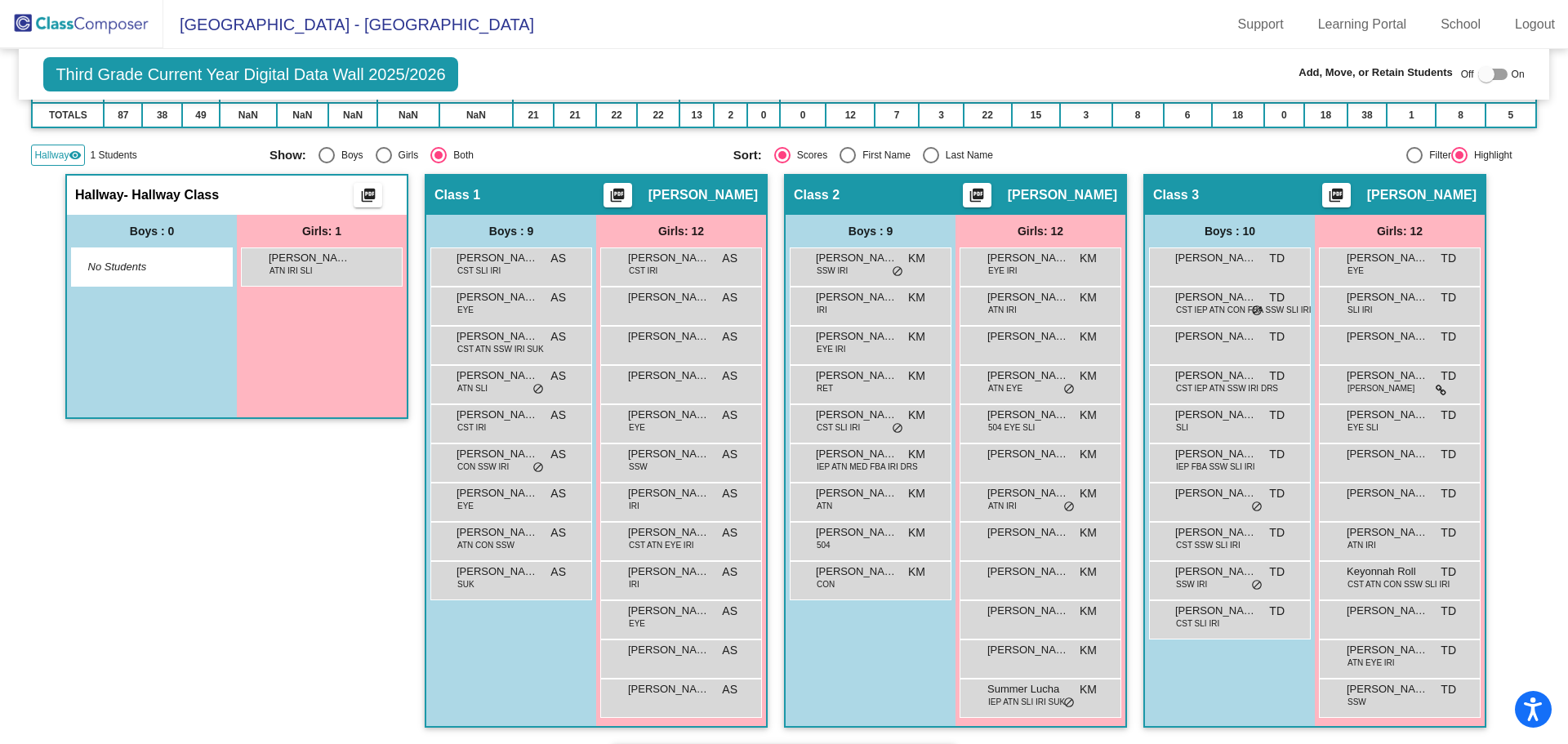
click at [1496, 67] on label at bounding box center [1493, 73] width 29 height 19
checkbox input "true"
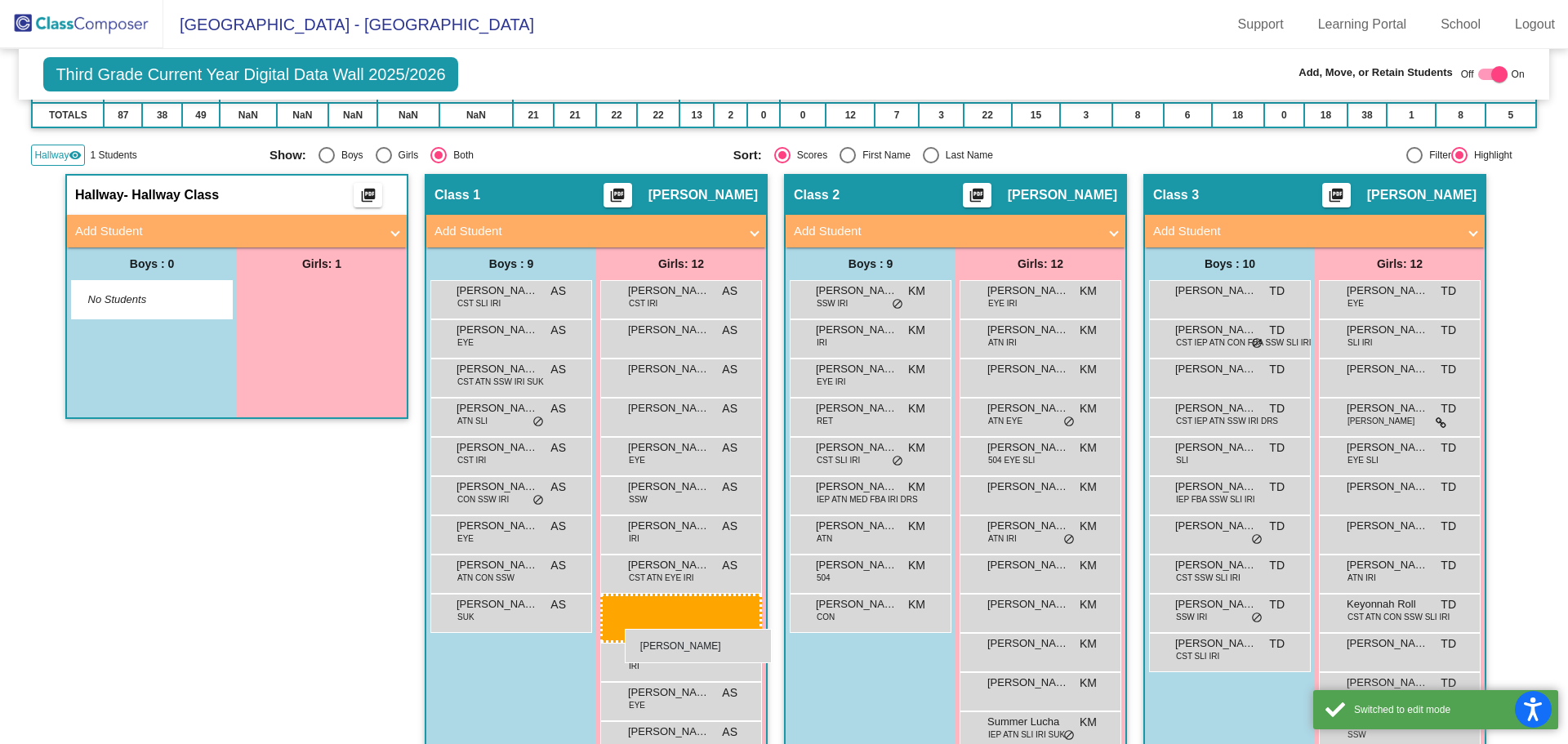
drag, startPoint x: 278, startPoint y: 296, endPoint x: 622, endPoint y: 619, distance: 471.9
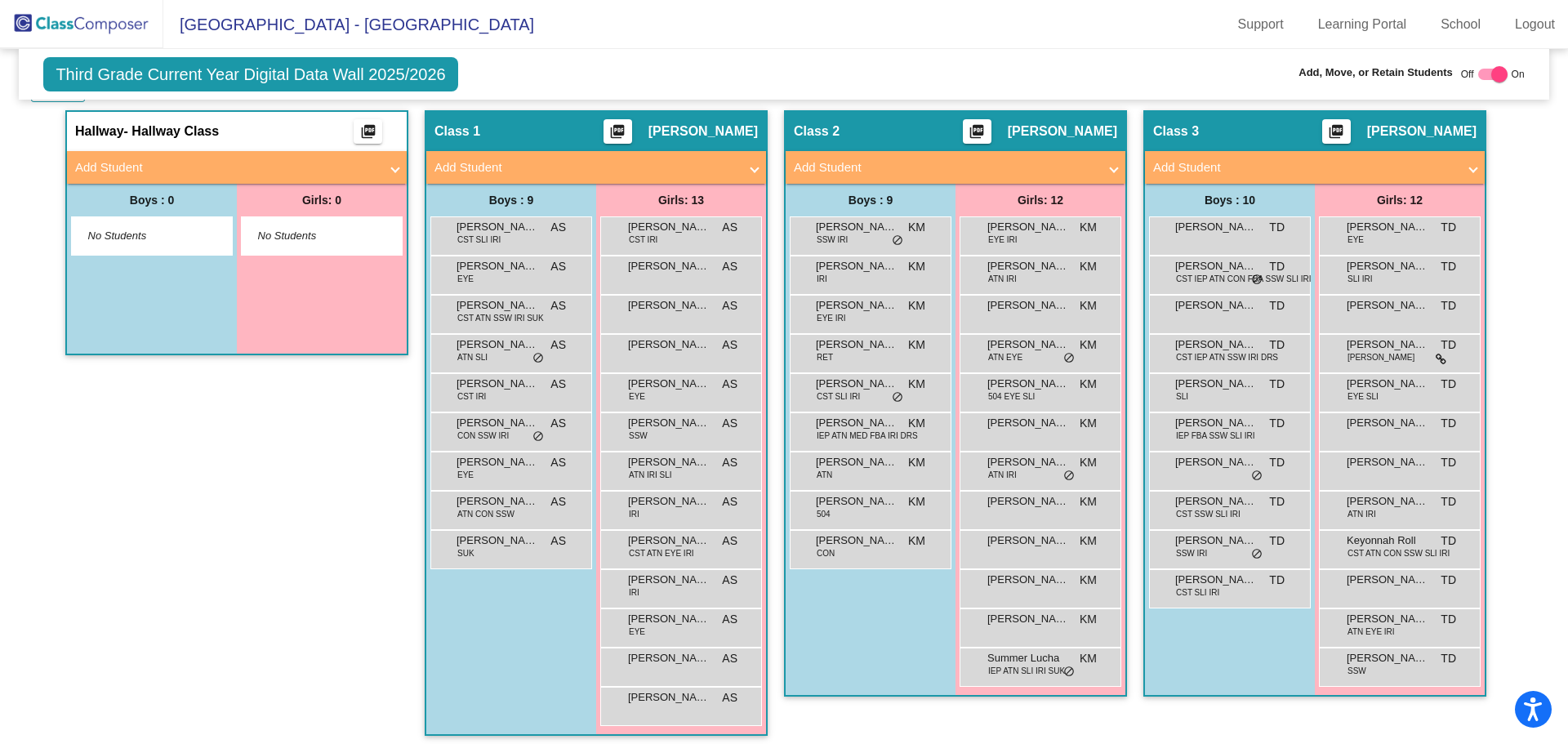
scroll to position [0, 0]
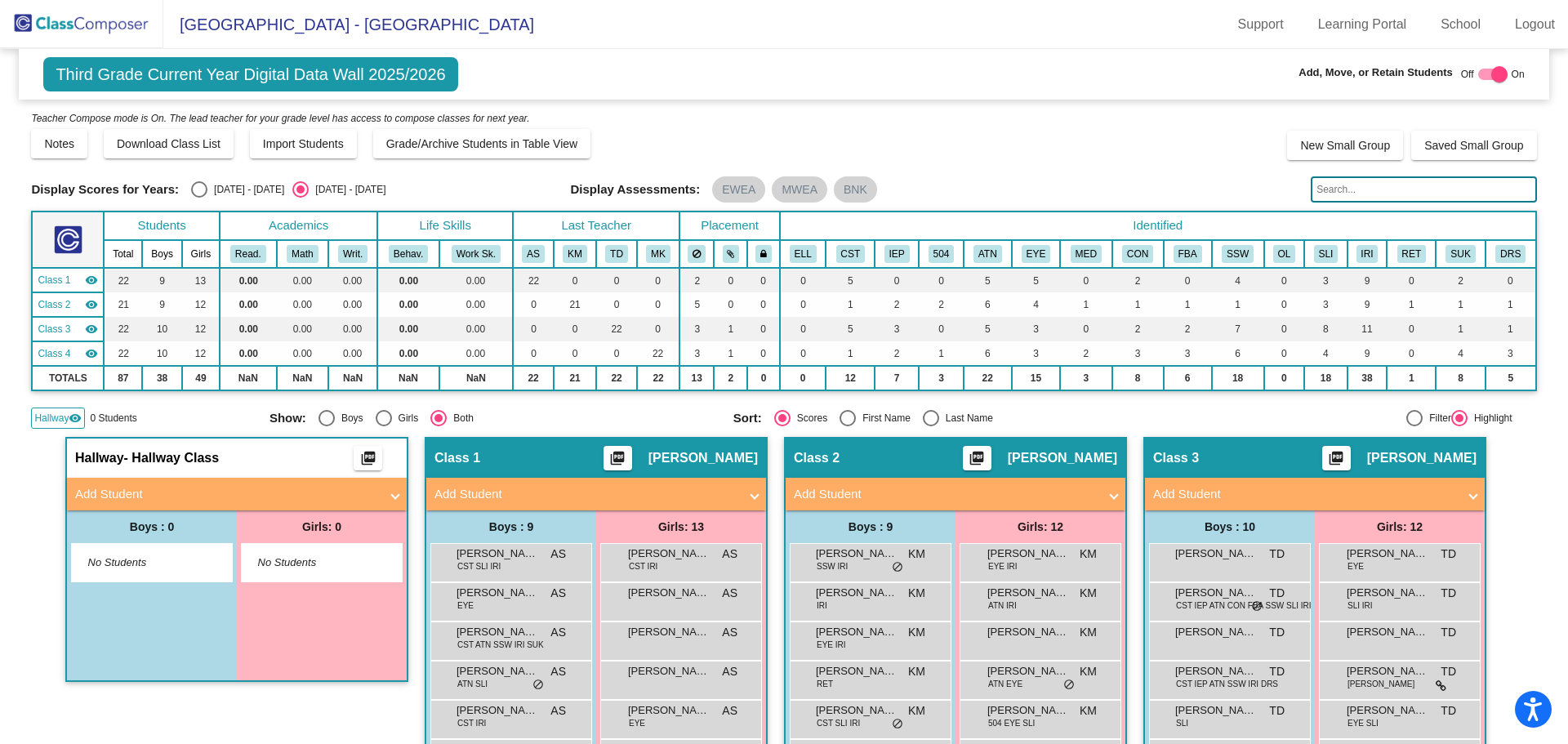
click at [73, 415] on mat-icon "visibility" at bounding box center [75, 418] width 13 height 13
